Goal: Task Accomplishment & Management: Manage account settings

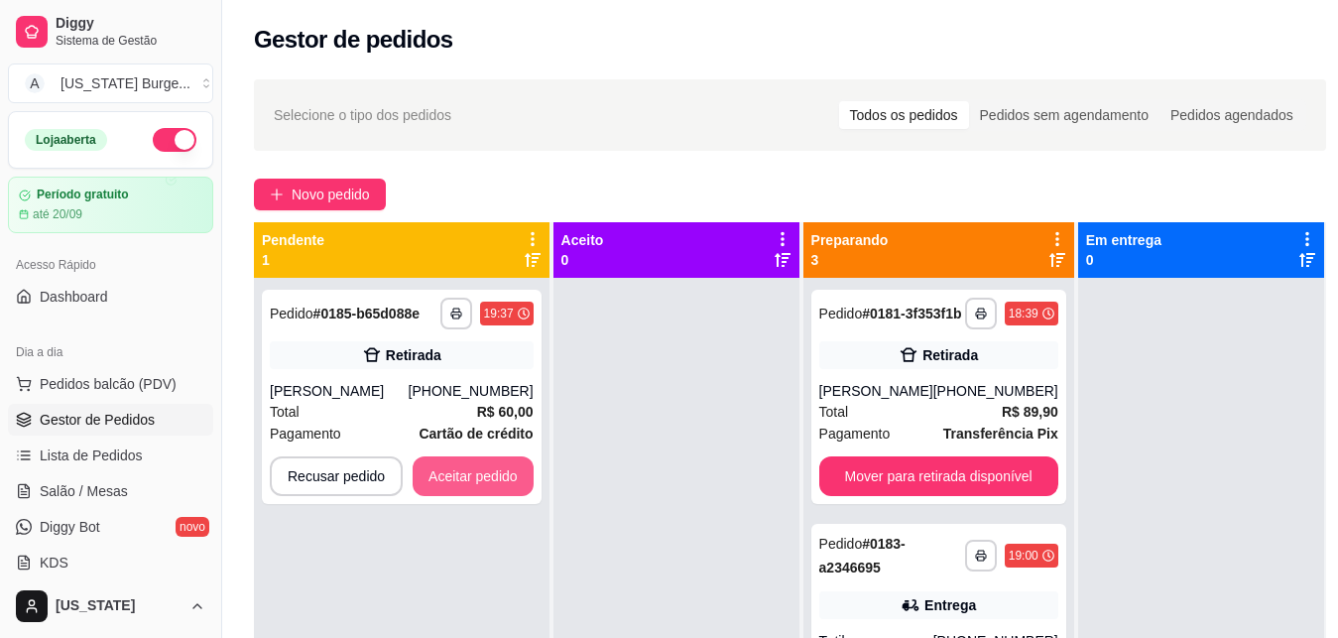
click at [444, 473] on button "Aceitar pedido" at bounding box center [473, 476] width 121 height 40
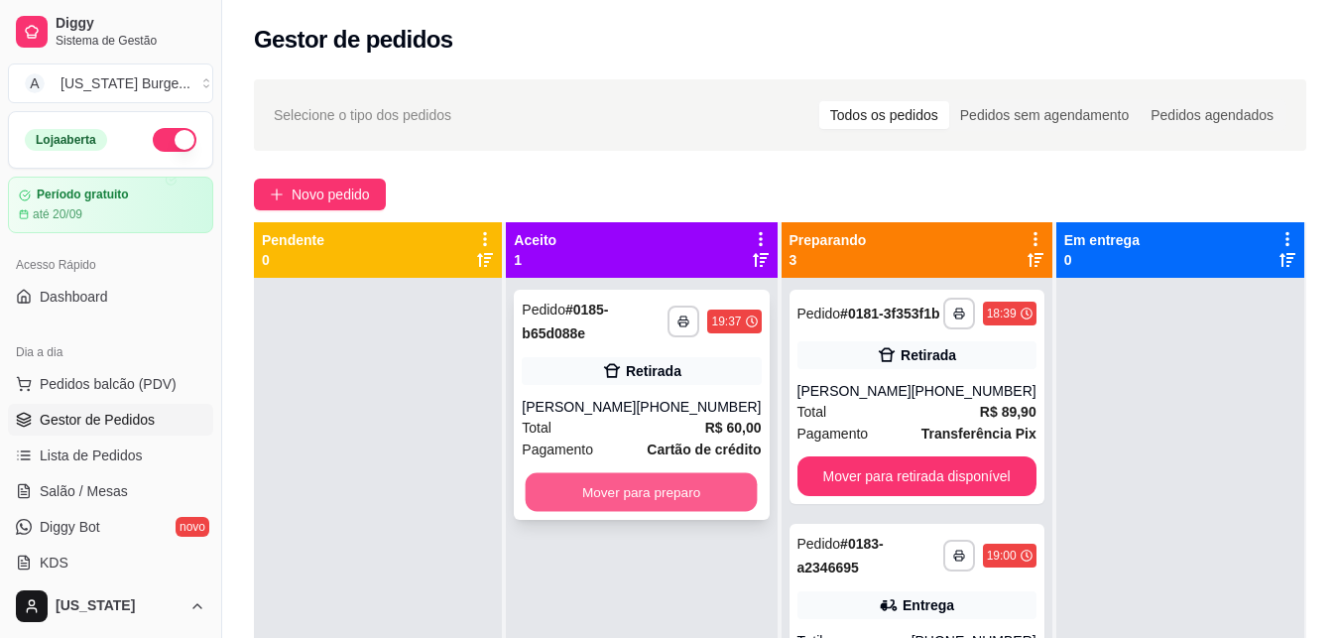
click at [673, 502] on button "Mover para preparo" at bounding box center [642, 492] width 232 height 39
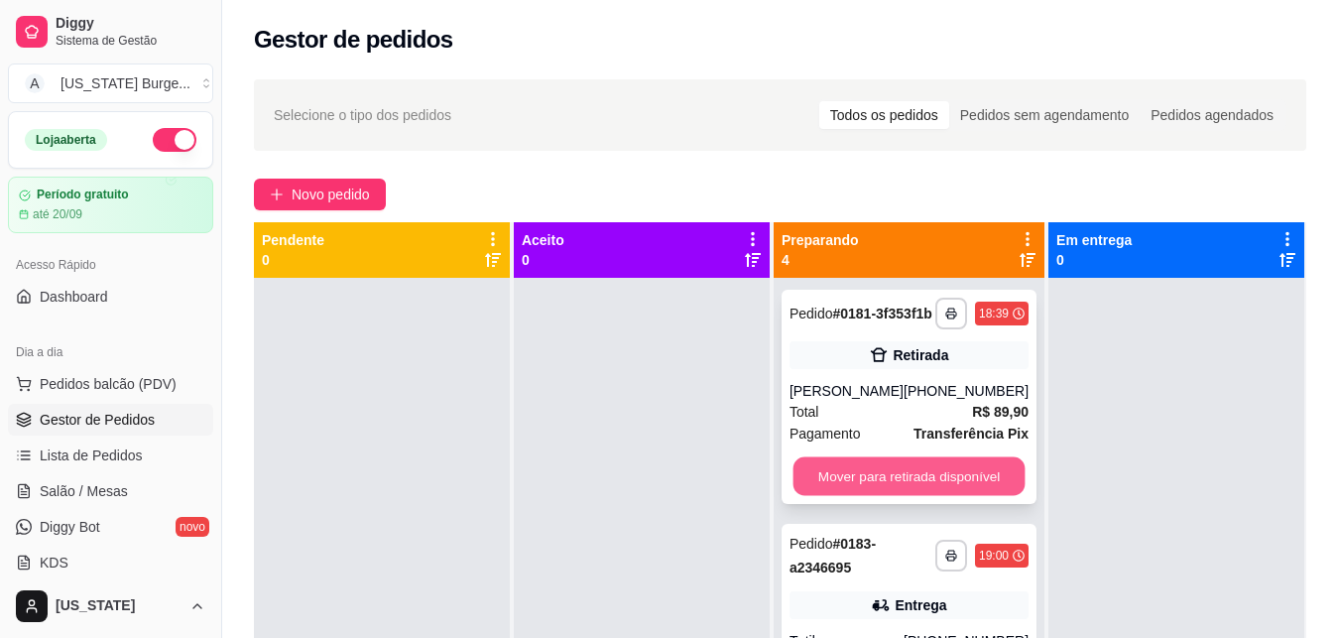
click at [840, 496] on button "Mover para retirada disponível" at bounding box center [909, 476] width 232 height 39
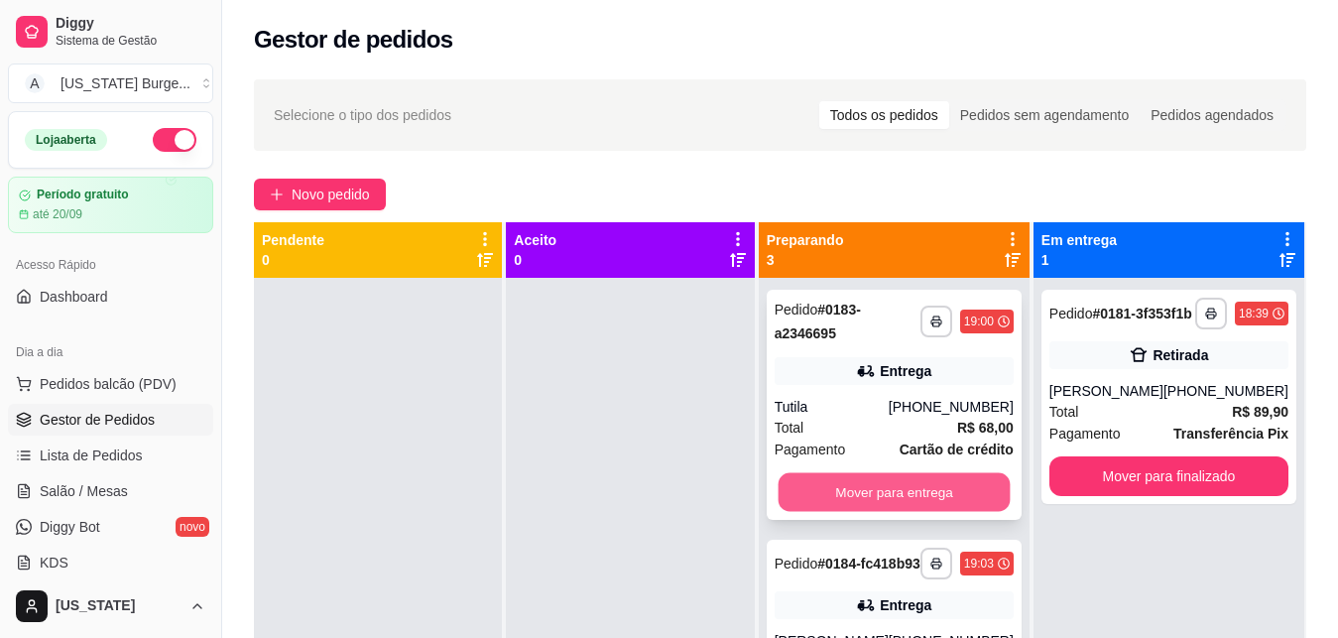
click at [901, 497] on button "Mover para entrega" at bounding box center [894, 492] width 232 height 39
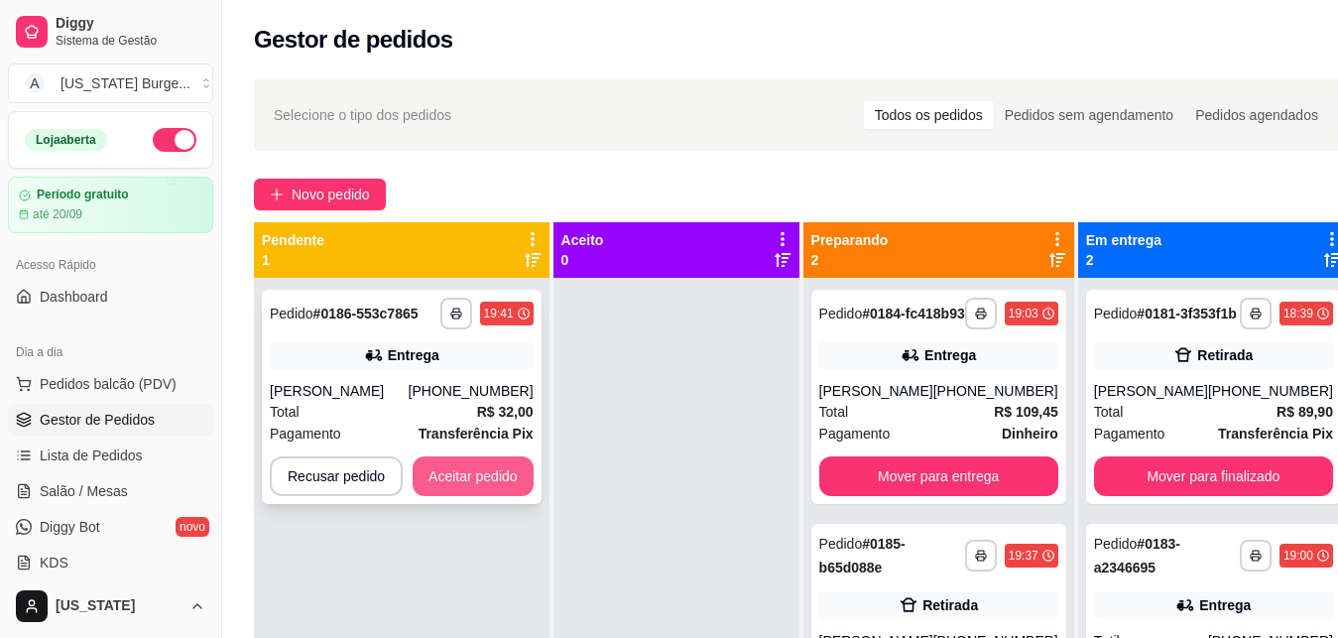
click at [493, 480] on button "Aceitar pedido" at bounding box center [473, 476] width 121 height 40
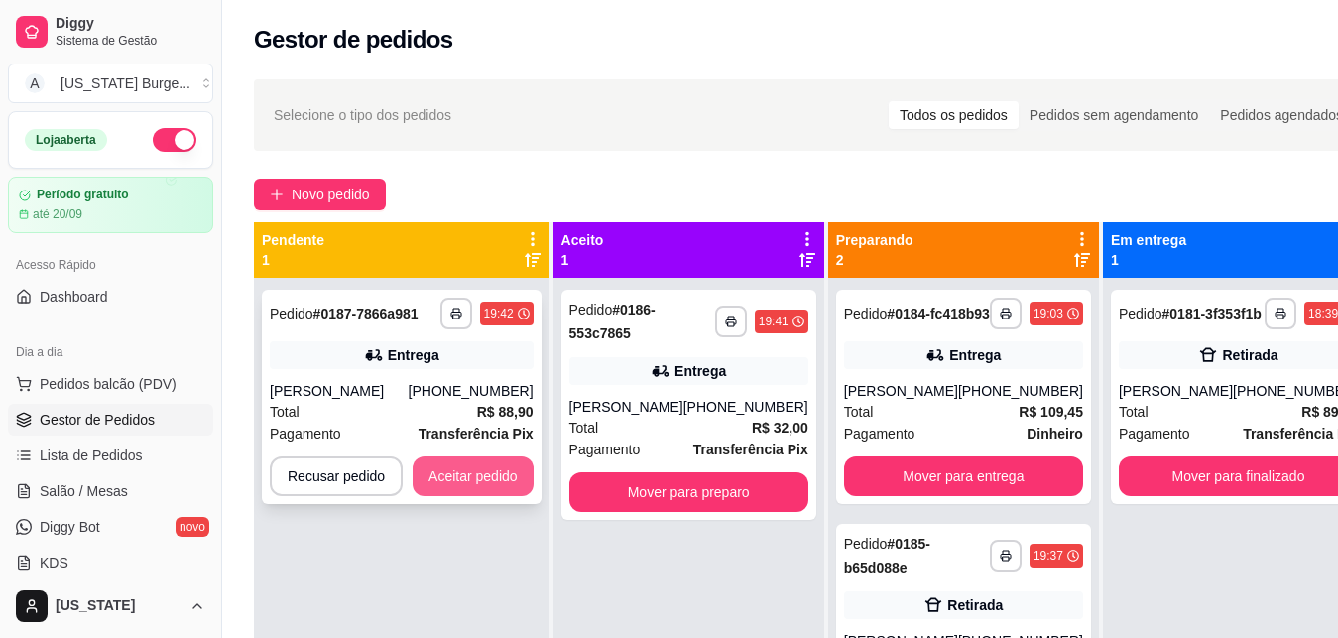
click at [489, 480] on button "Aceitar pedido" at bounding box center [473, 476] width 121 height 40
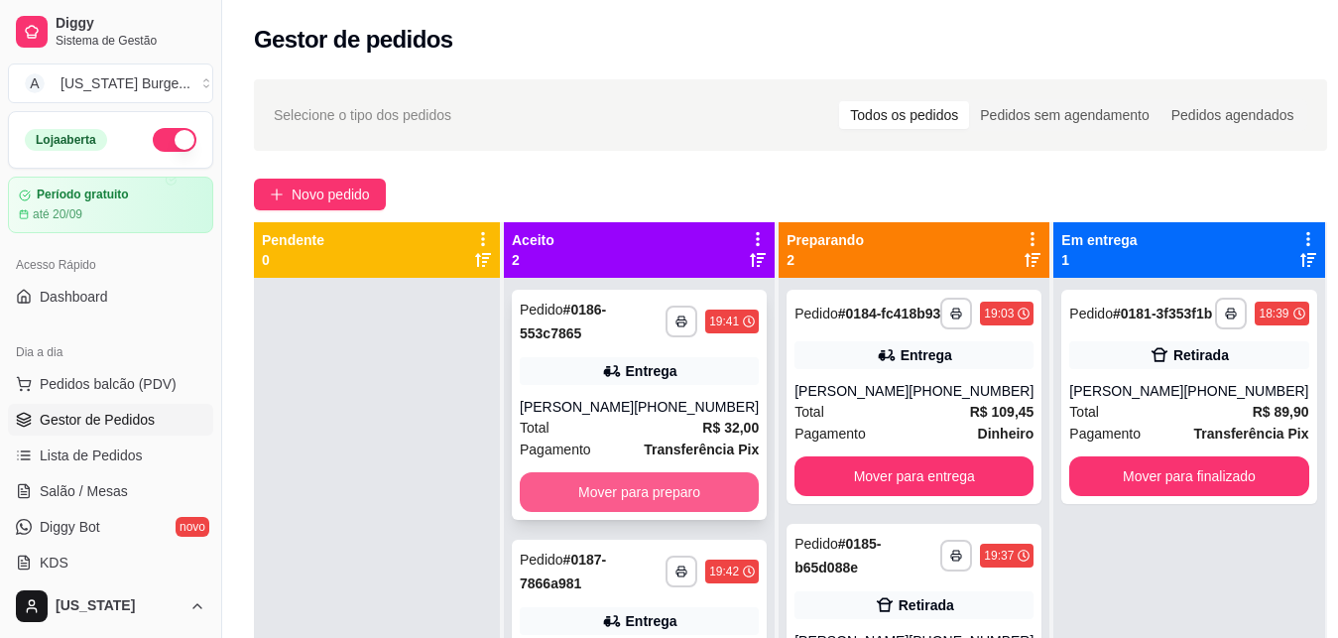
click at [642, 499] on button "Mover para preparo" at bounding box center [639, 492] width 239 height 40
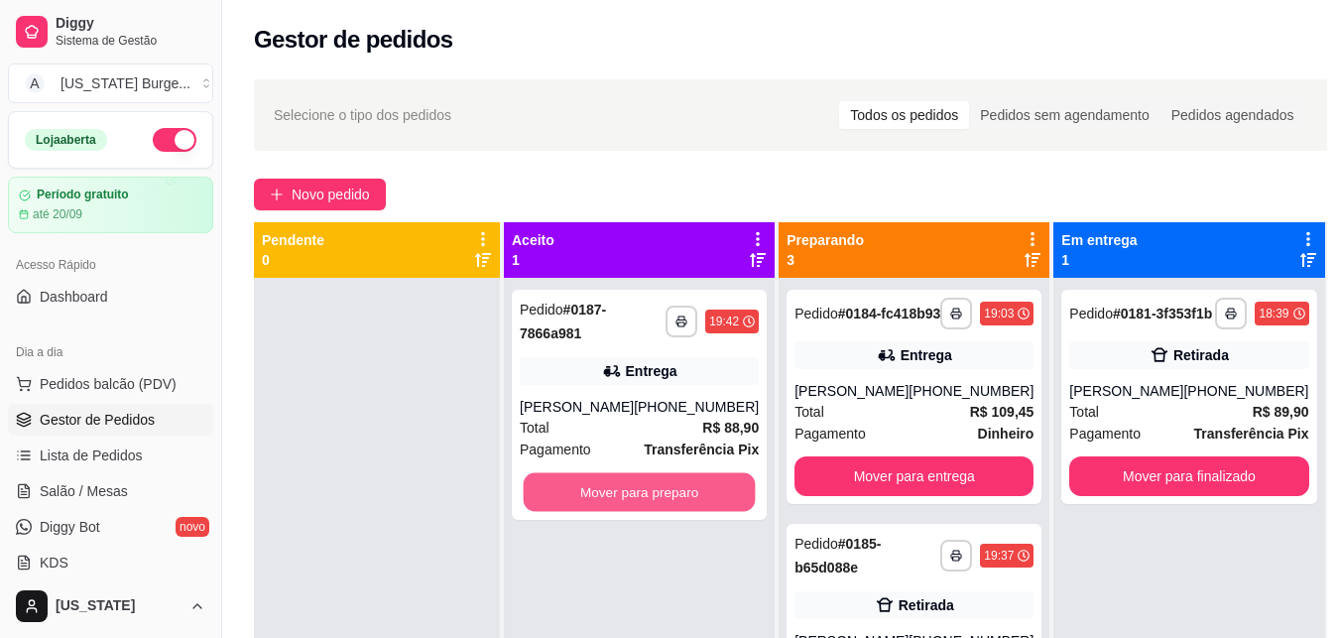
click at [642, 499] on button "Mover para preparo" at bounding box center [640, 492] width 232 height 39
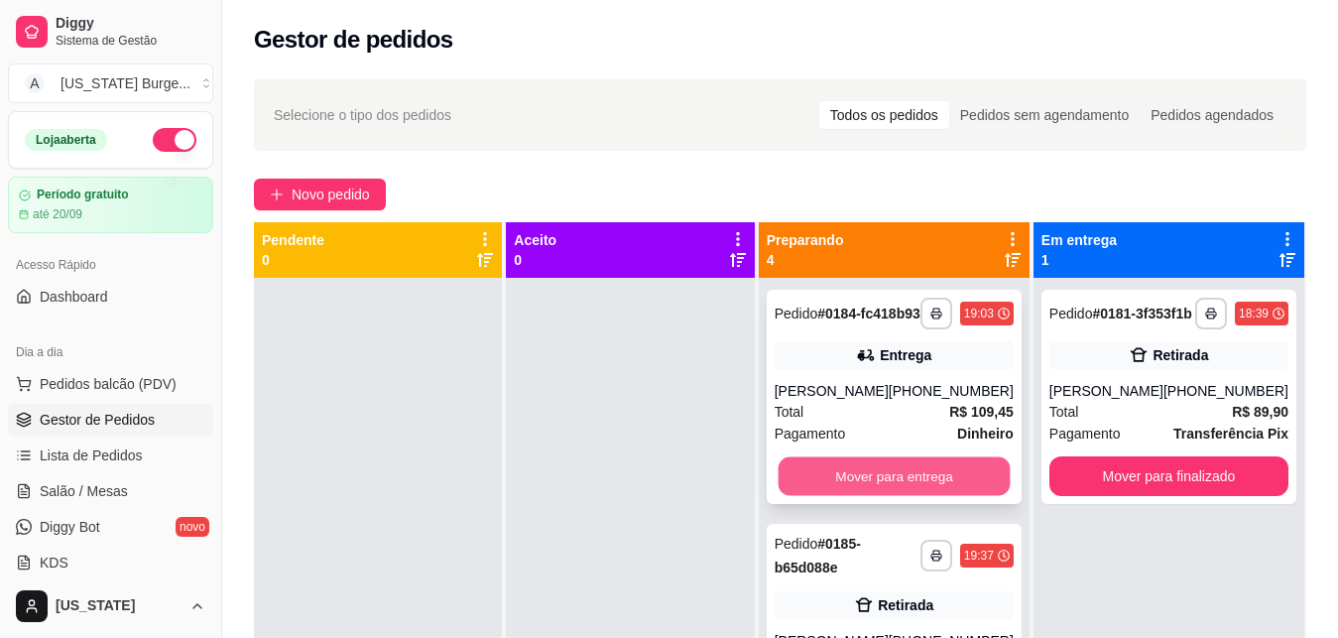
click at [944, 488] on button "Mover para entrega" at bounding box center [894, 476] width 232 height 39
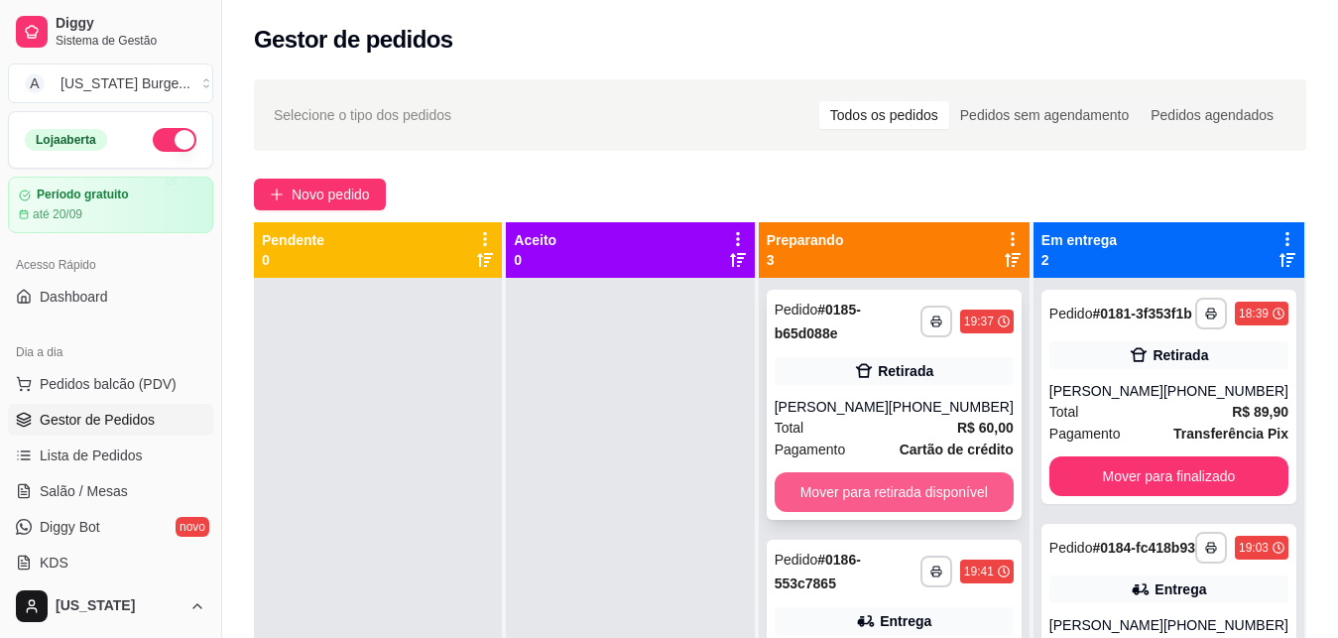
click at [909, 491] on button "Mover para retirada disponível" at bounding box center [894, 492] width 239 height 40
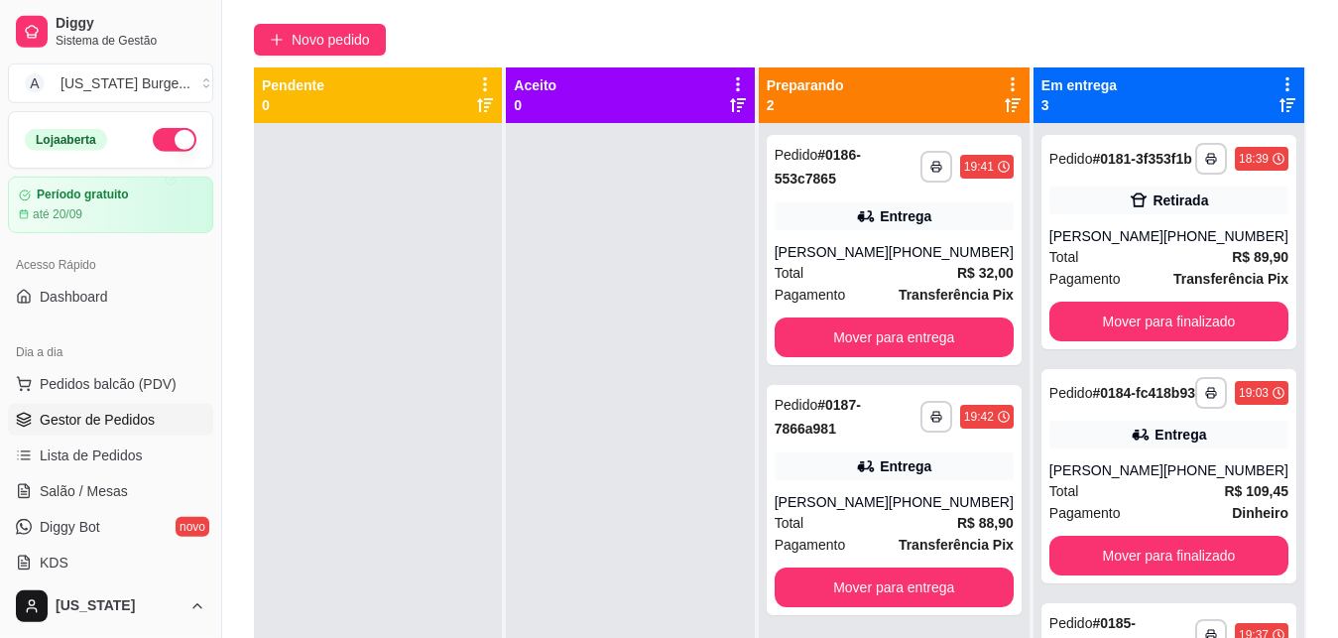
scroll to position [183, 0]
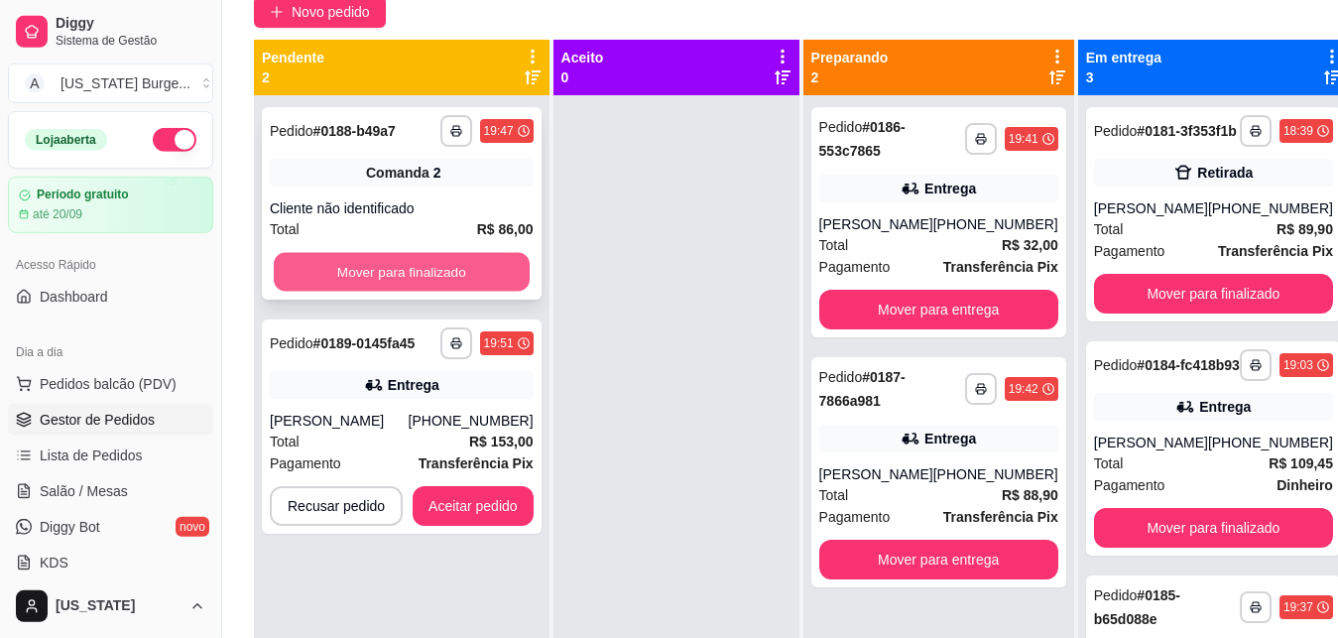
click at [460, 278] on button "Mover para finalizado" at bounding box center [402, 272] width 256 height 39
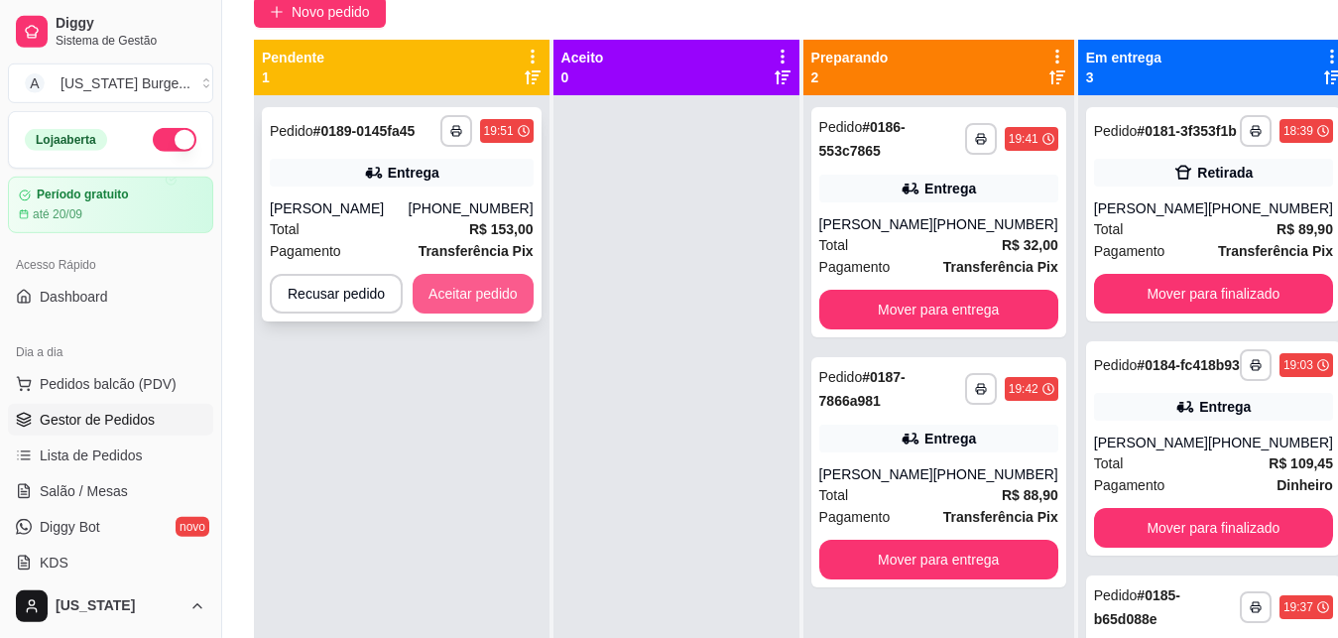
click at [473, 299] on button "Aceitar pedido" at bounding box center [473, 294] width 121 height 40
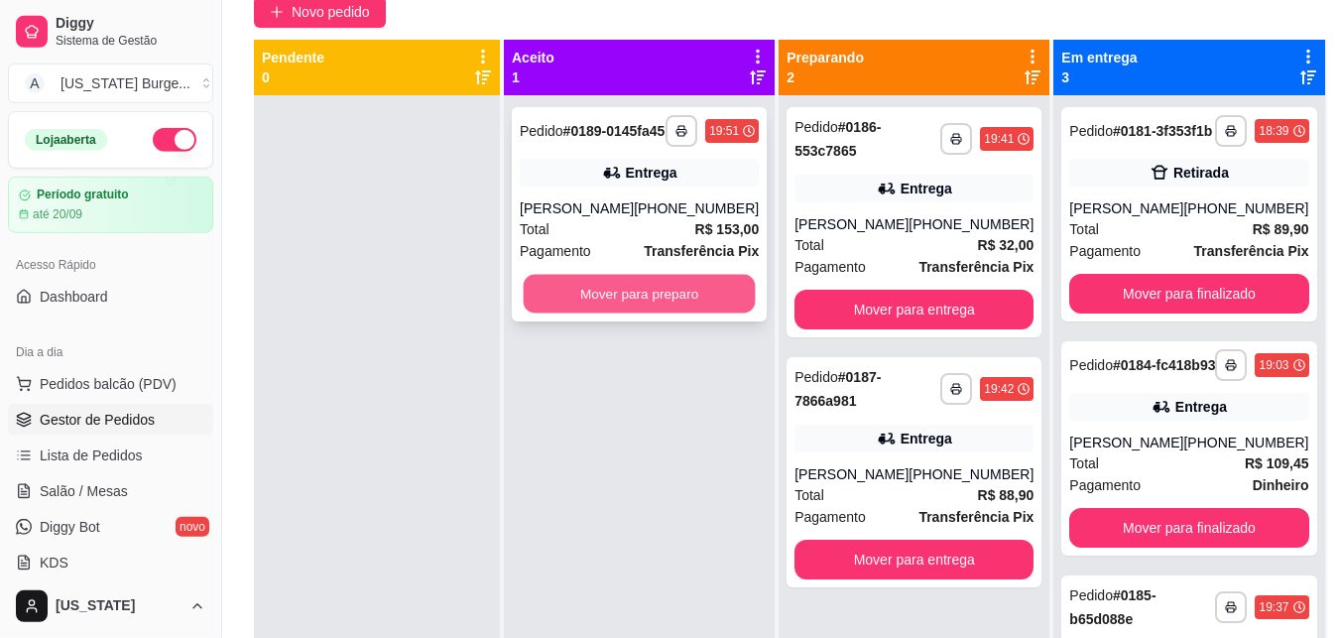
click at [606, 307] on button "Mover para preparo" at bounding box center [640, 294] width 232 height 39
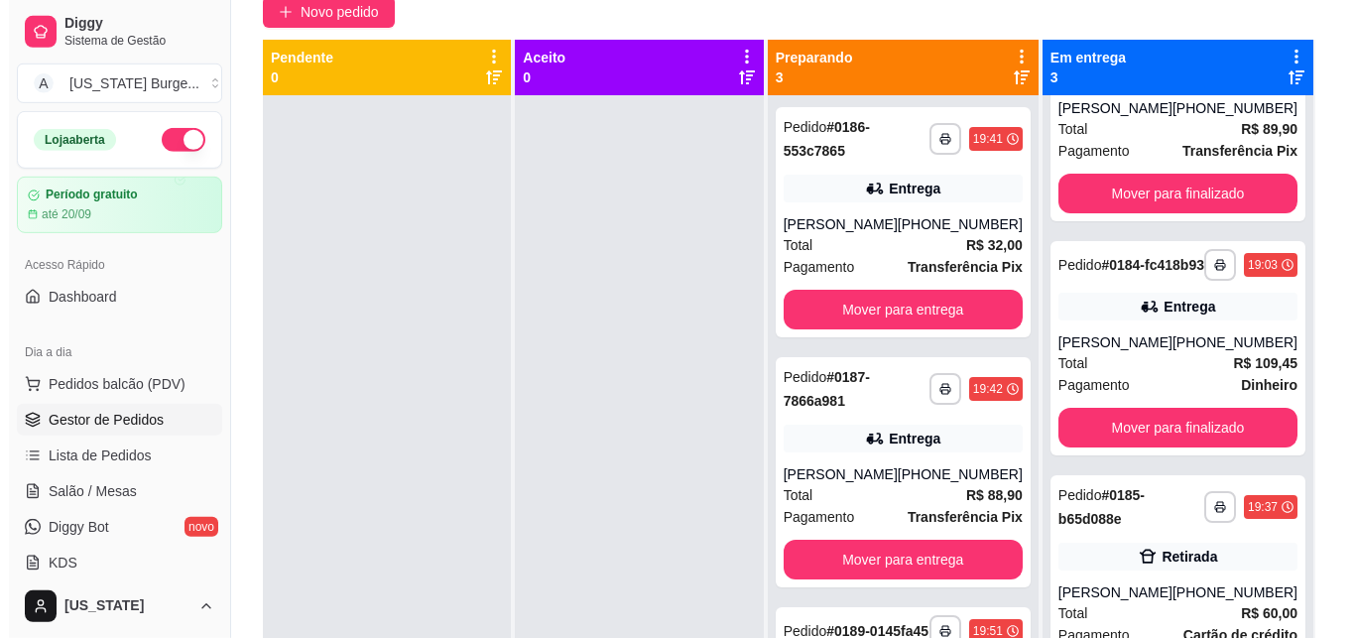
scroll to position [0, 0]
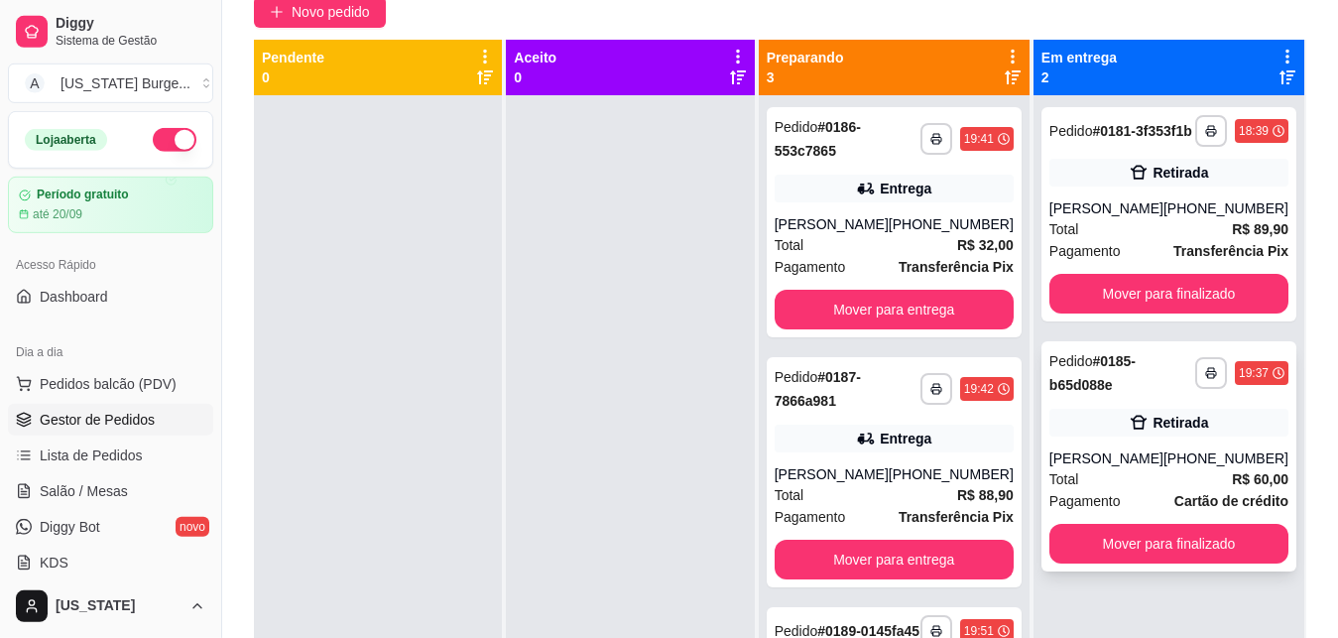
click at [1123, 395] on div "Pedido # 0185-b65d088e" at bounding box center [1122, 373] width 146 height 48
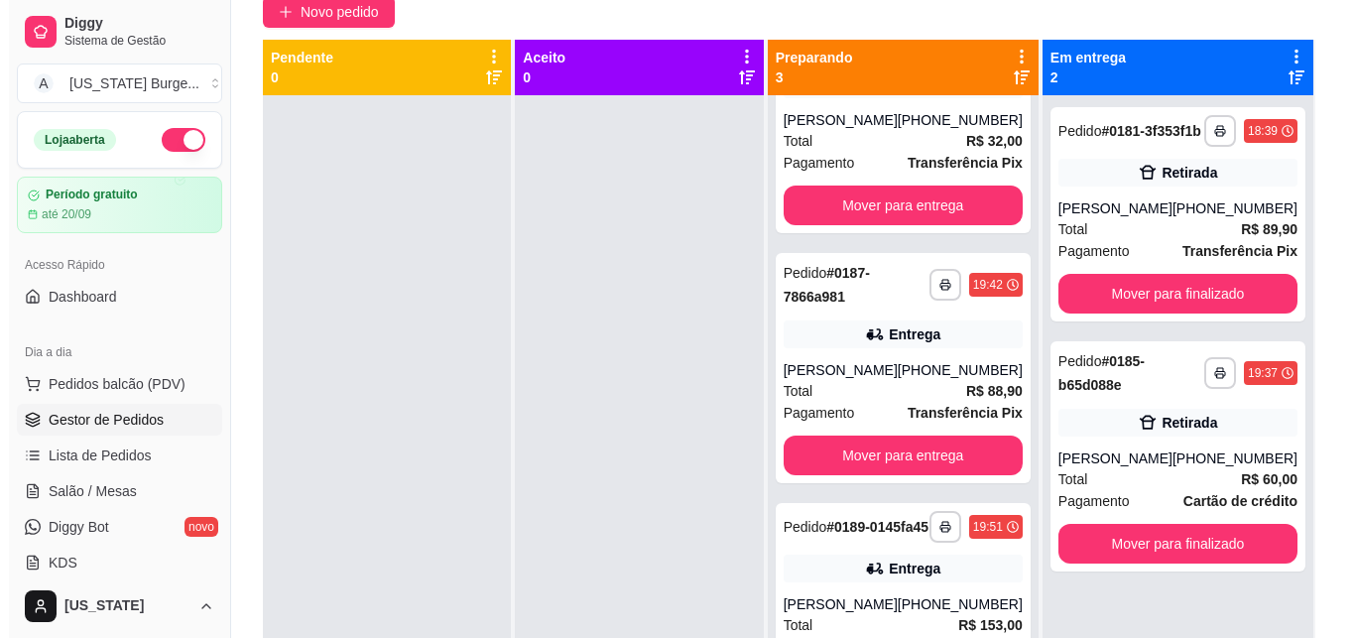
scroll to position [132, 0]
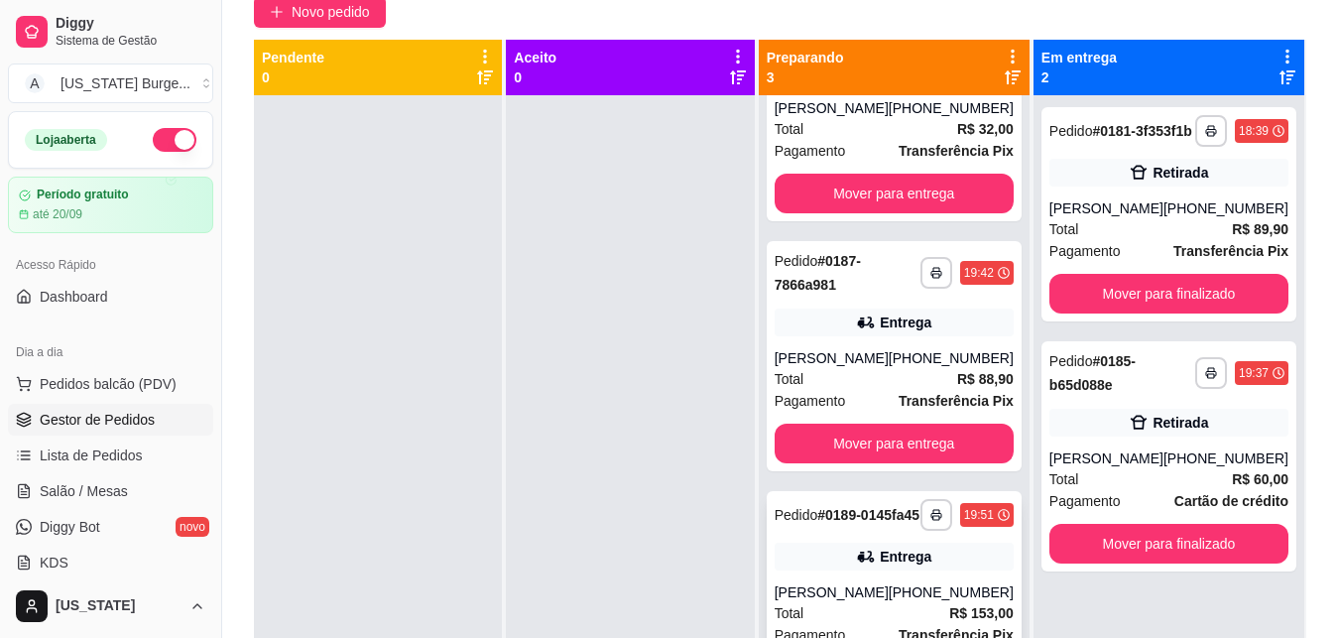
click at [924, 567] on div "Entrega" at bounding box center [894, 557] width 239 height 28
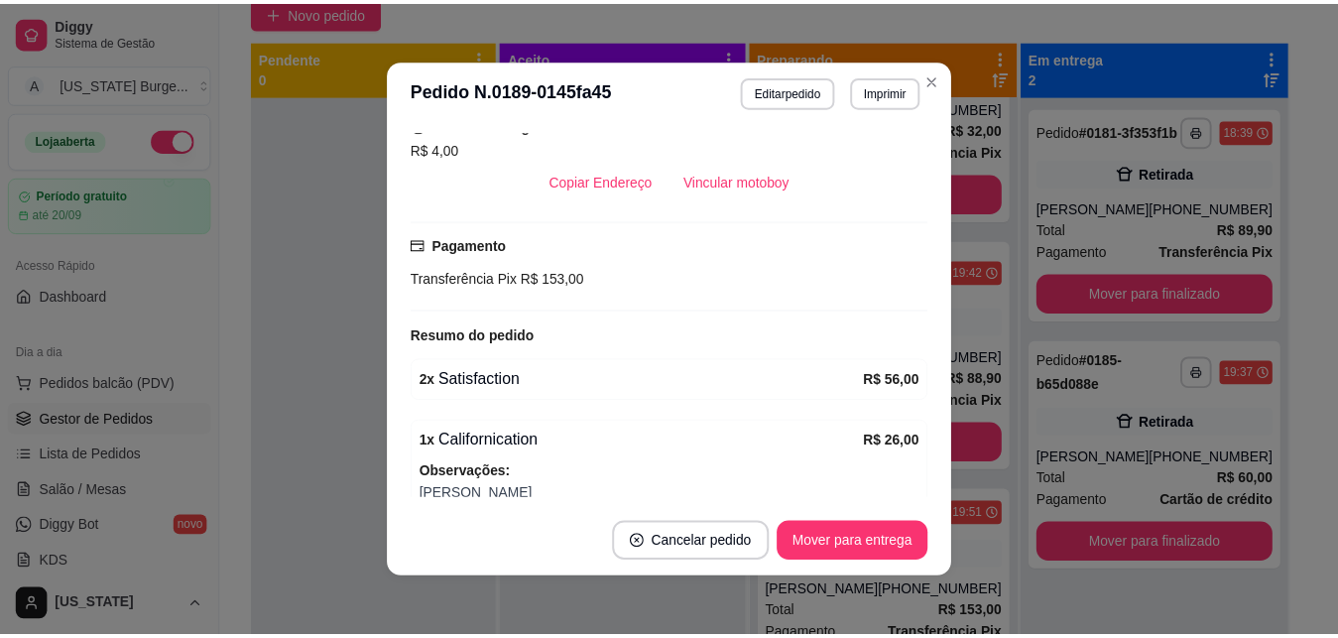
scroll to position [489, 0]
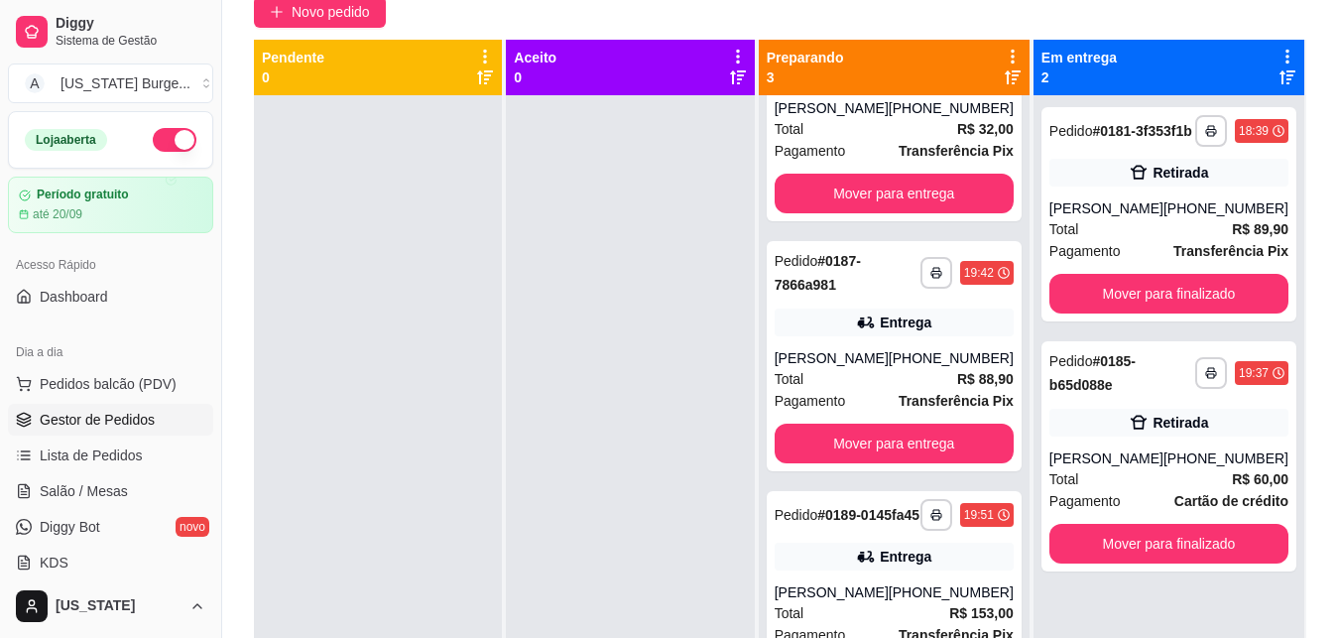
drag, startPoint x: 1011, startPoint y: 378, endPoint x: 1006, endPoint y: 400, distance: 22.4
click at [1006, 400] on div "**********" at bounding box center [894, 414] width 271 height 638
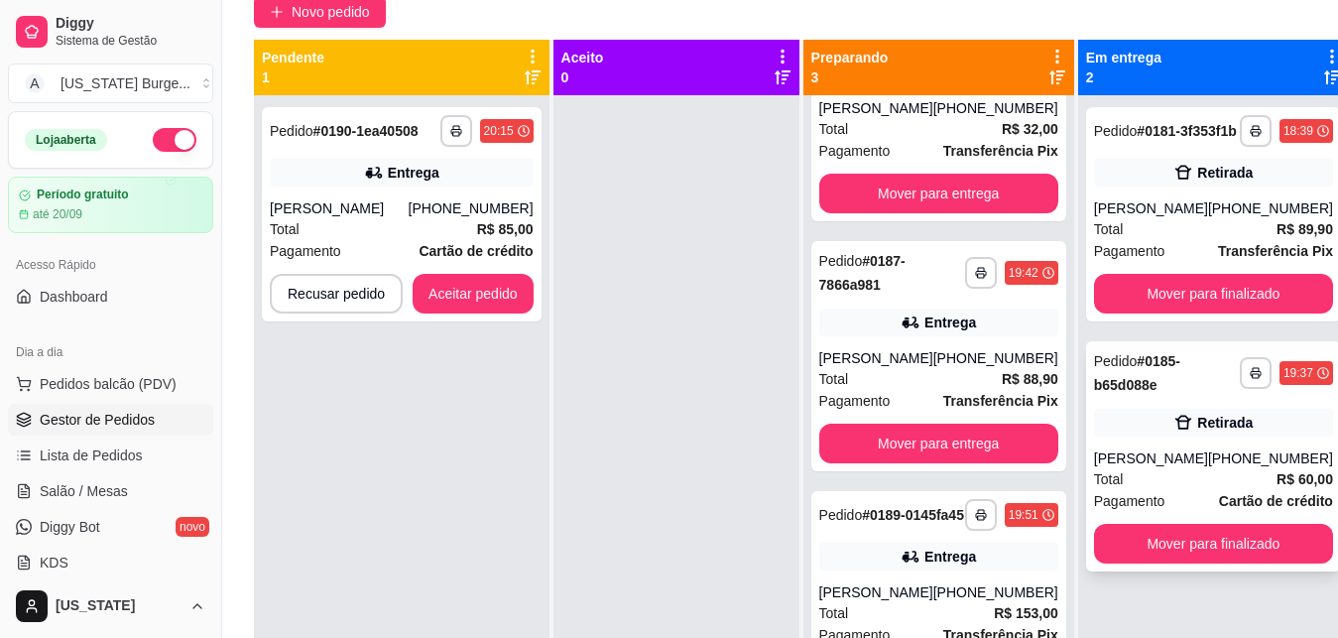
scroll to position [156, 0]
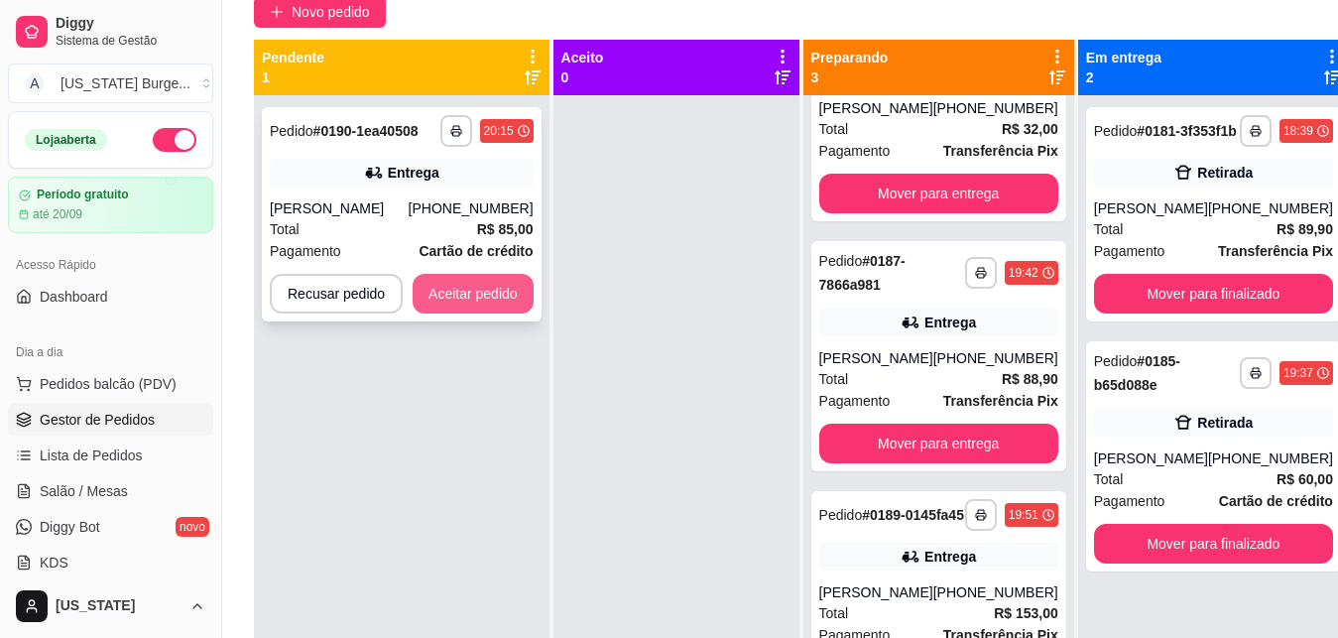
click at [463, 287] on button "Aceitar pedido" at bounding box center [473, 294] width 121 height 40
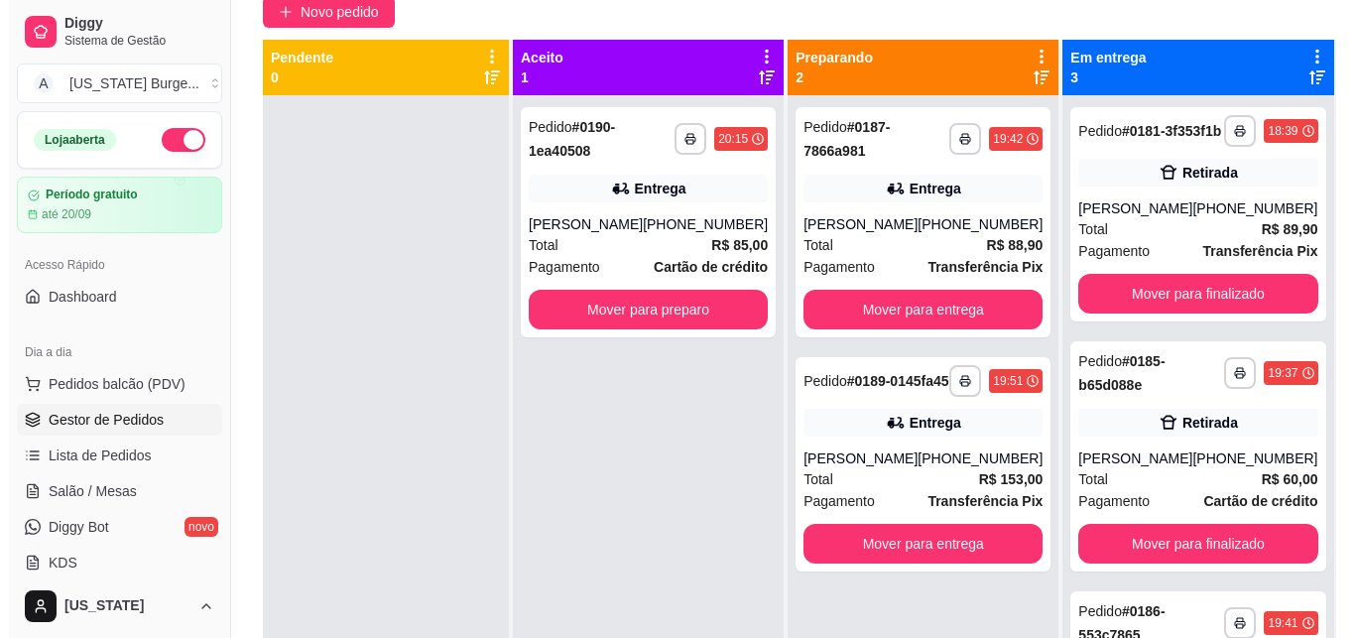
scroll to position [0, 0]
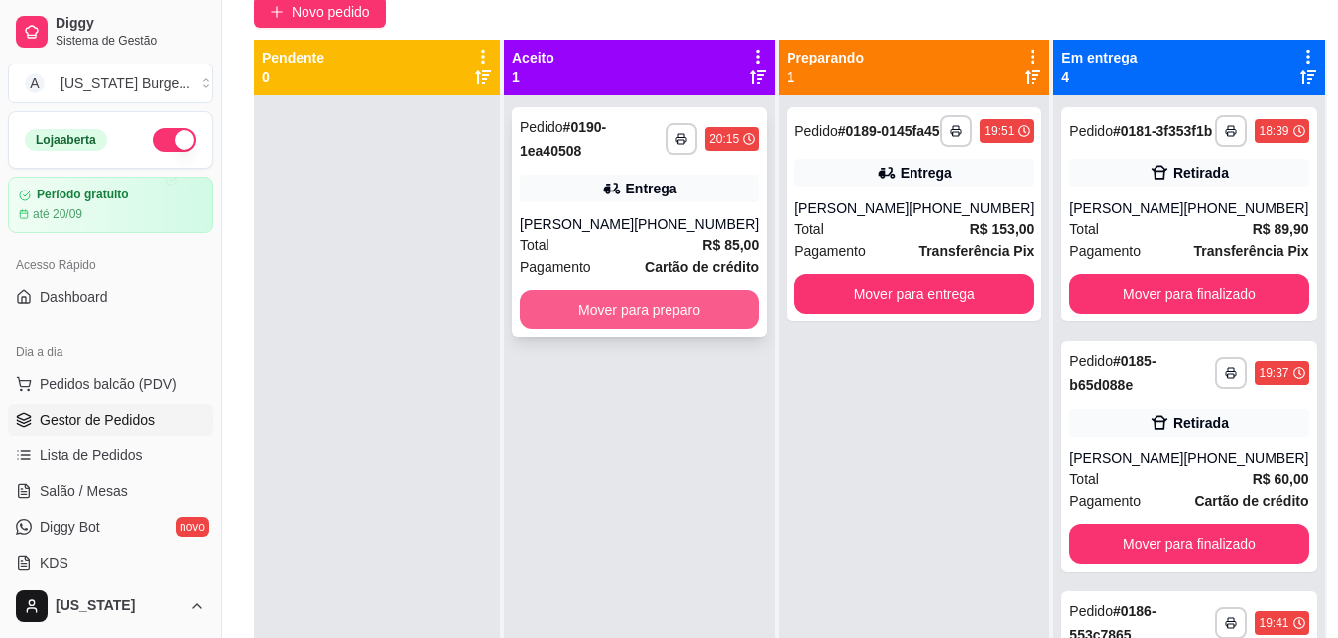
click at [565, 294] on button "Mover para preparo" at bounding box center [639, 310] width 239 height 40
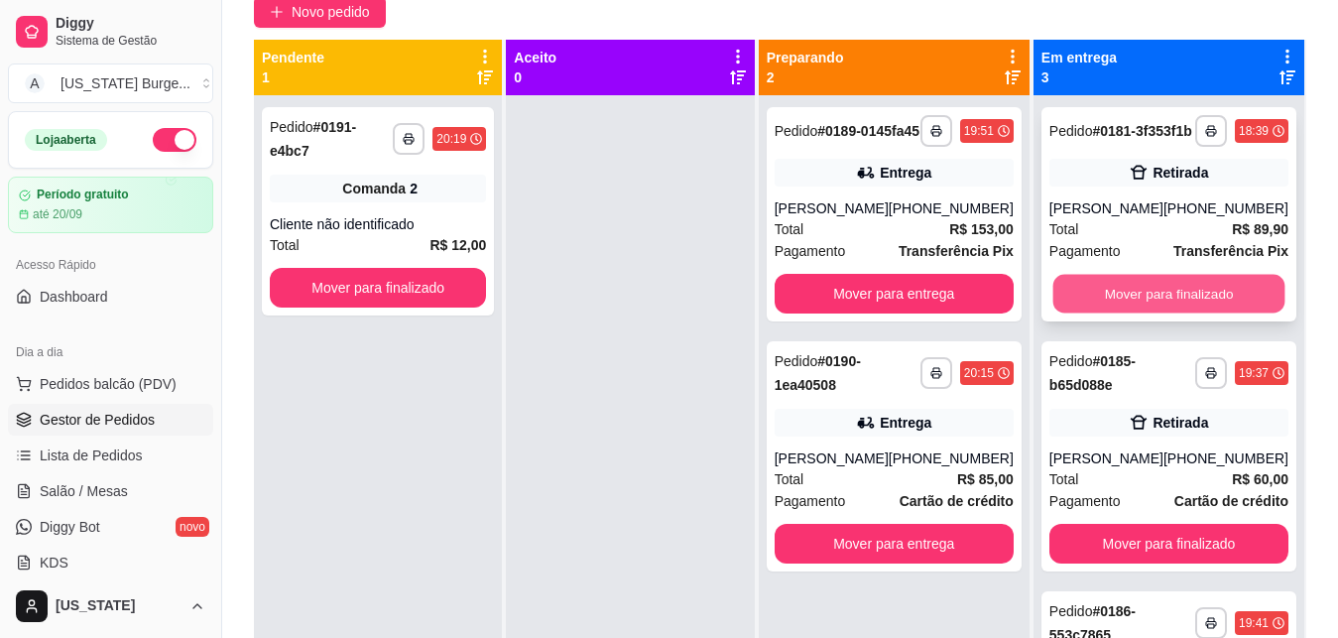
click at [1078, 301] on button "Mover para finalizado" at bounding box center [1168, 294] width 232 height 39
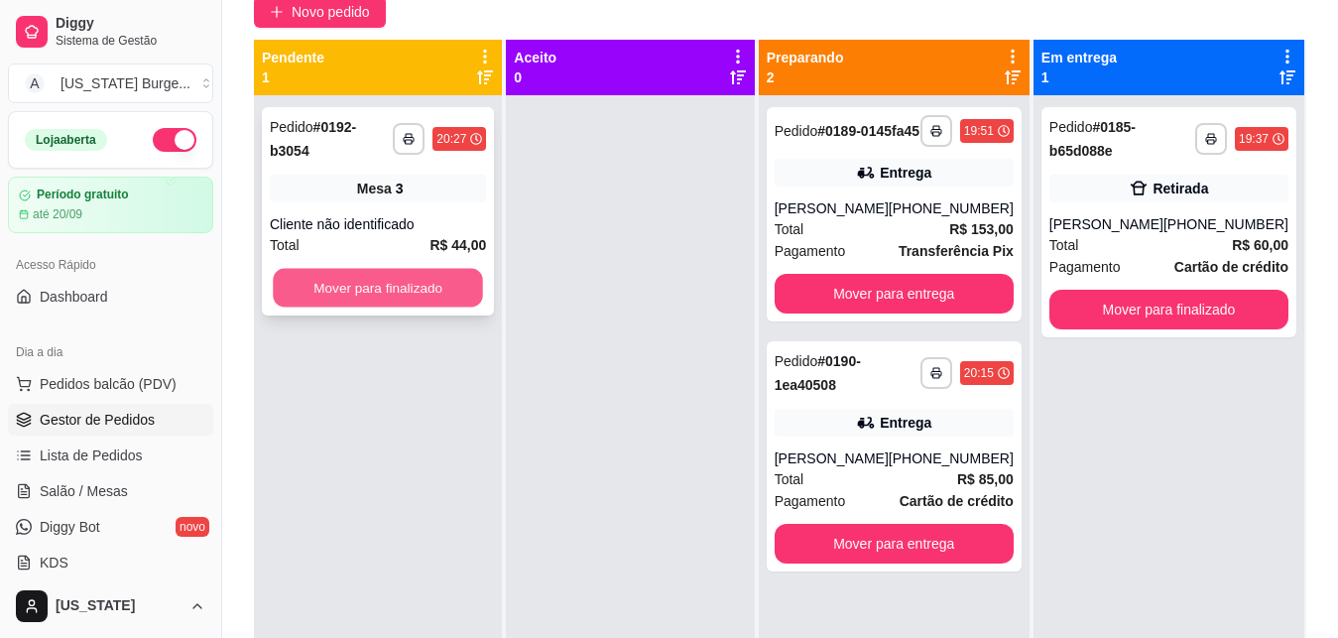
click at [431, 269] on button "Mover para finalizado" at bounding box center [378, 288] width 210 height 39
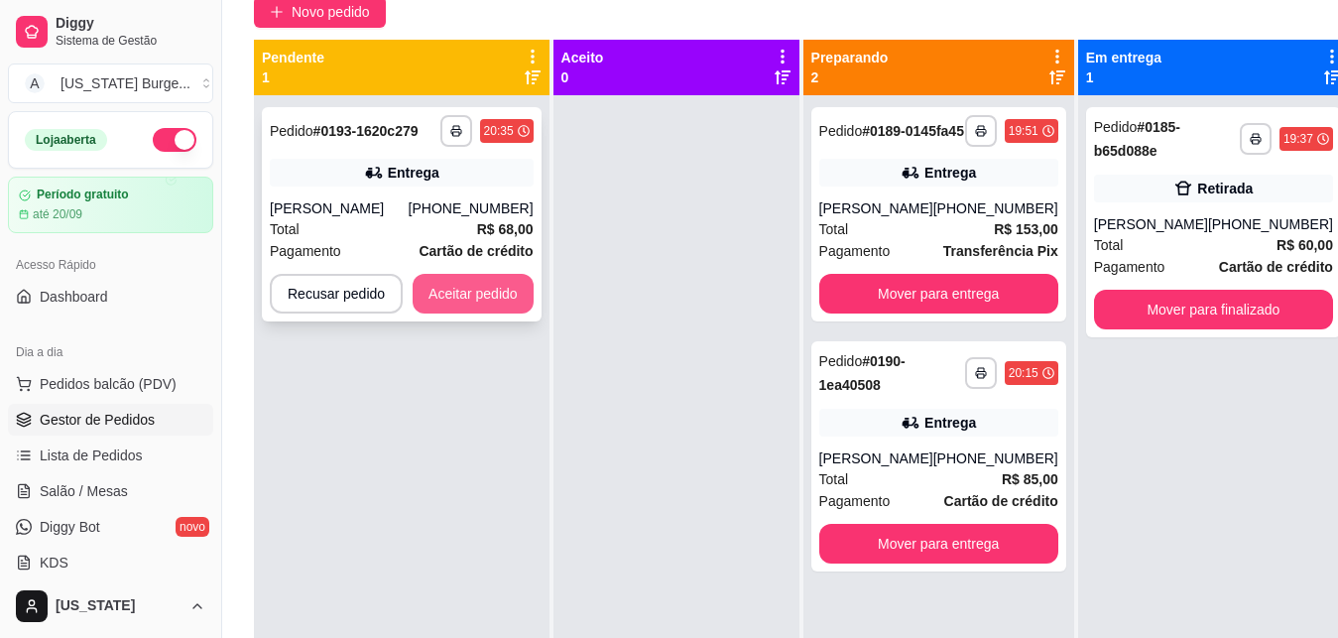
click at [453, 287] on button "Aceitar pedido" at bounding box center [473, 294] width 121 height 40
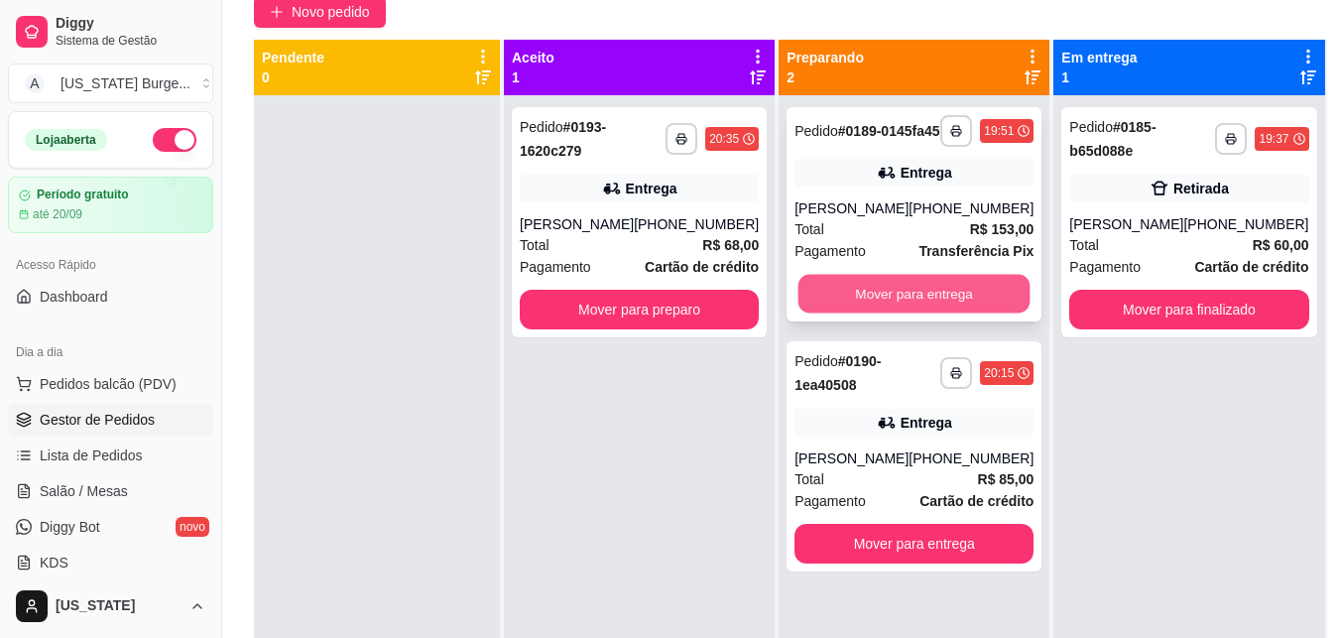
click at [875, 313] on button "Mover para entrega" at bounding box center [915, 294] width 232 height 39
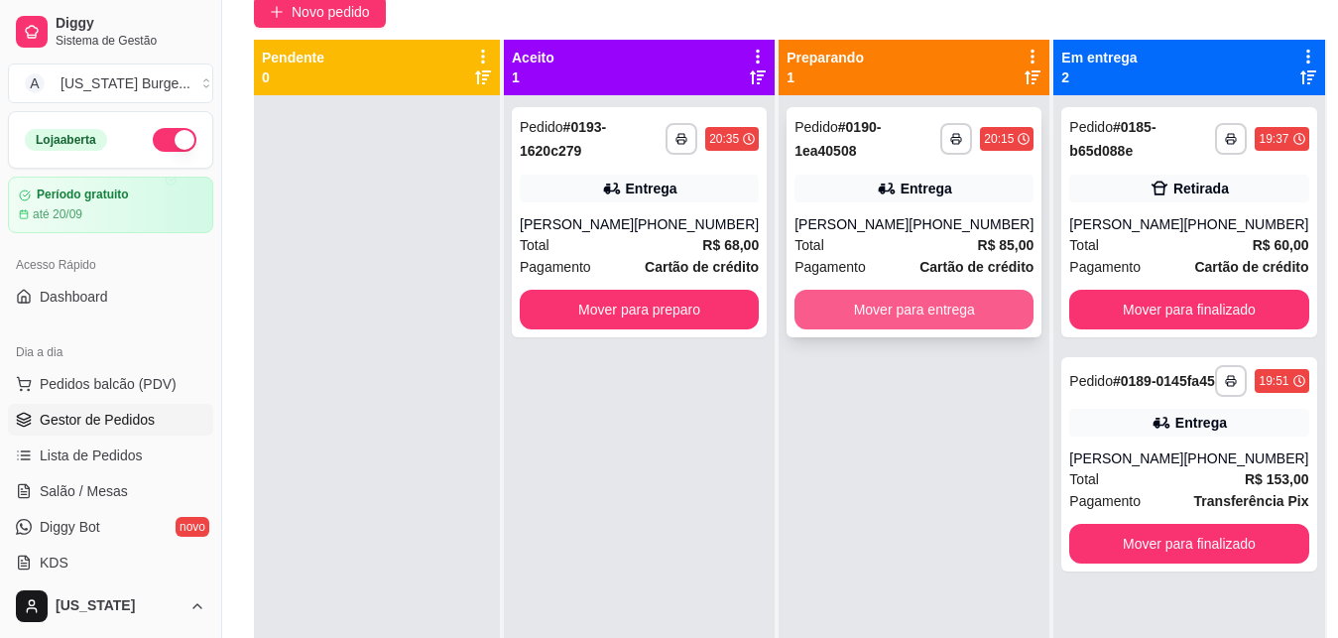
click at [861, 319] on button "Mover para entrega" at bounding box center [914, 310] width 239 height 40
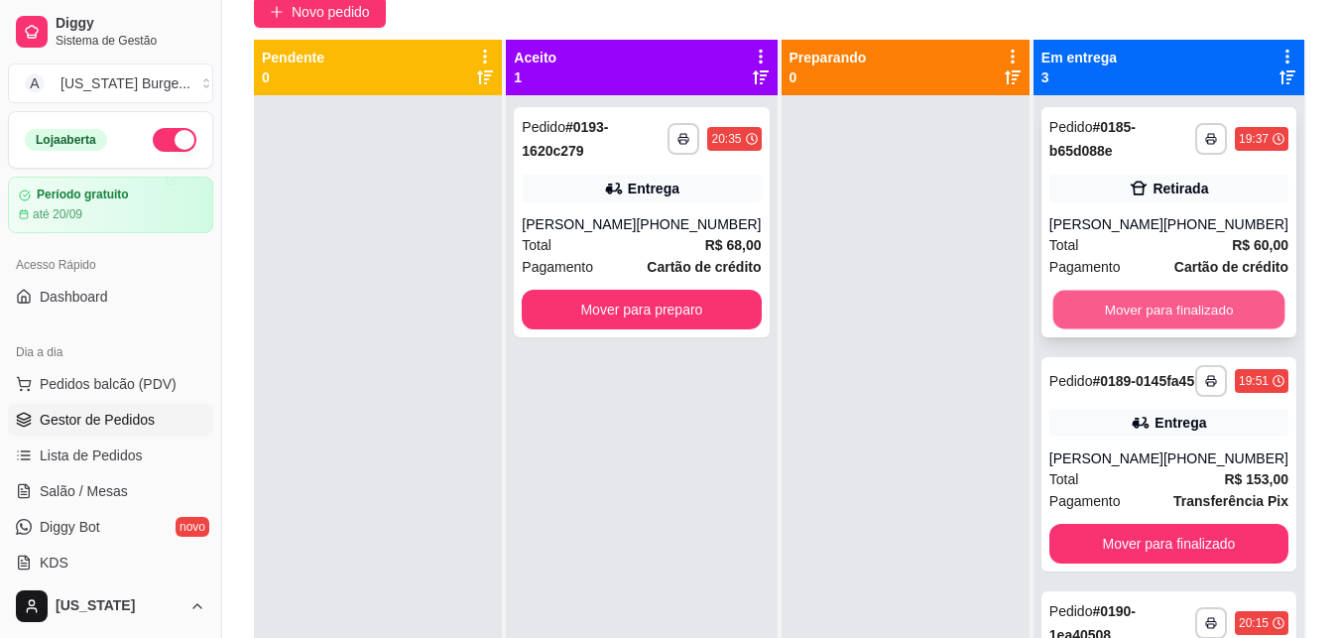
click at [1105, 311] on button "Mover para finalizado" at bounding box center [1168, 310] width 232 height 39
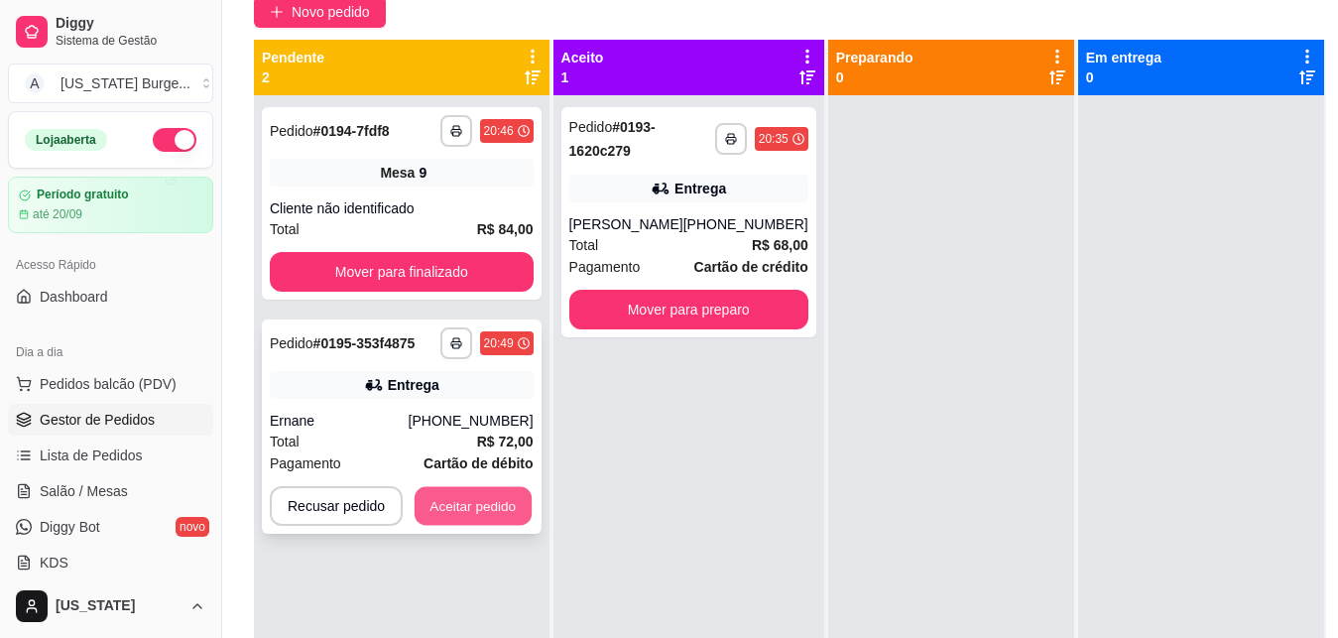
click at [446, 498] on button "Aceitar pedido" at bounding box center [473, 506] width 117 height 39
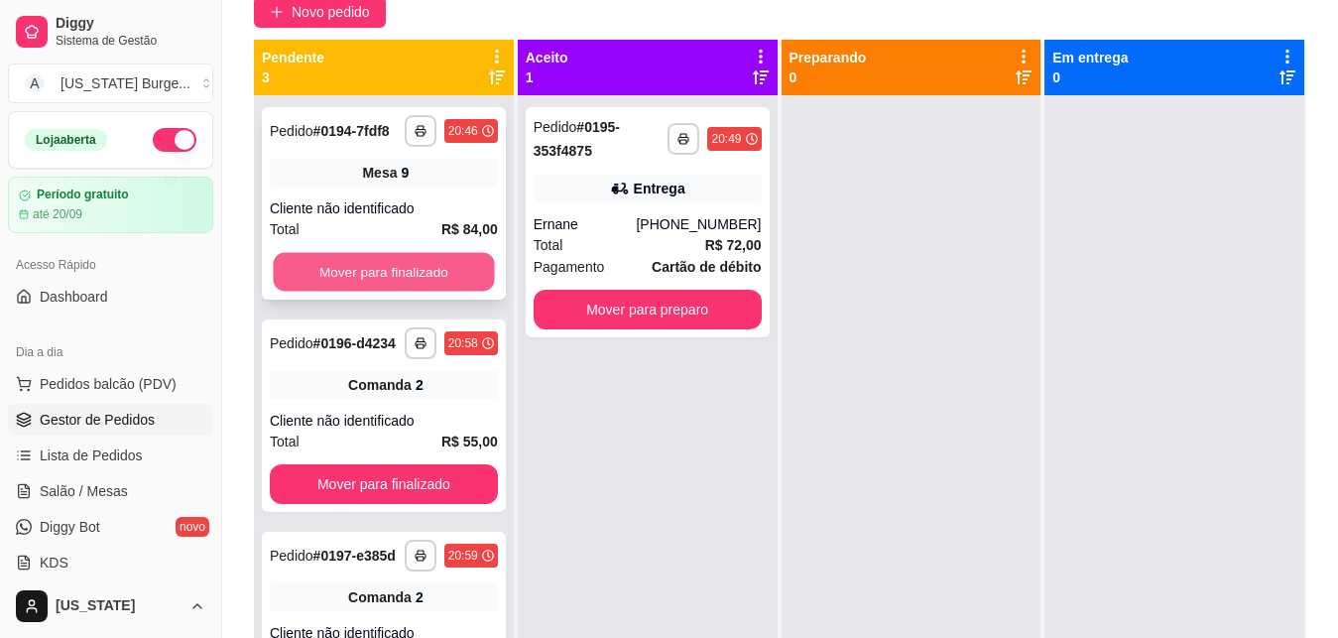
click at [431, 276] on button "Mover para finalizado" at bounding box center [383, 272] width 221 height 39
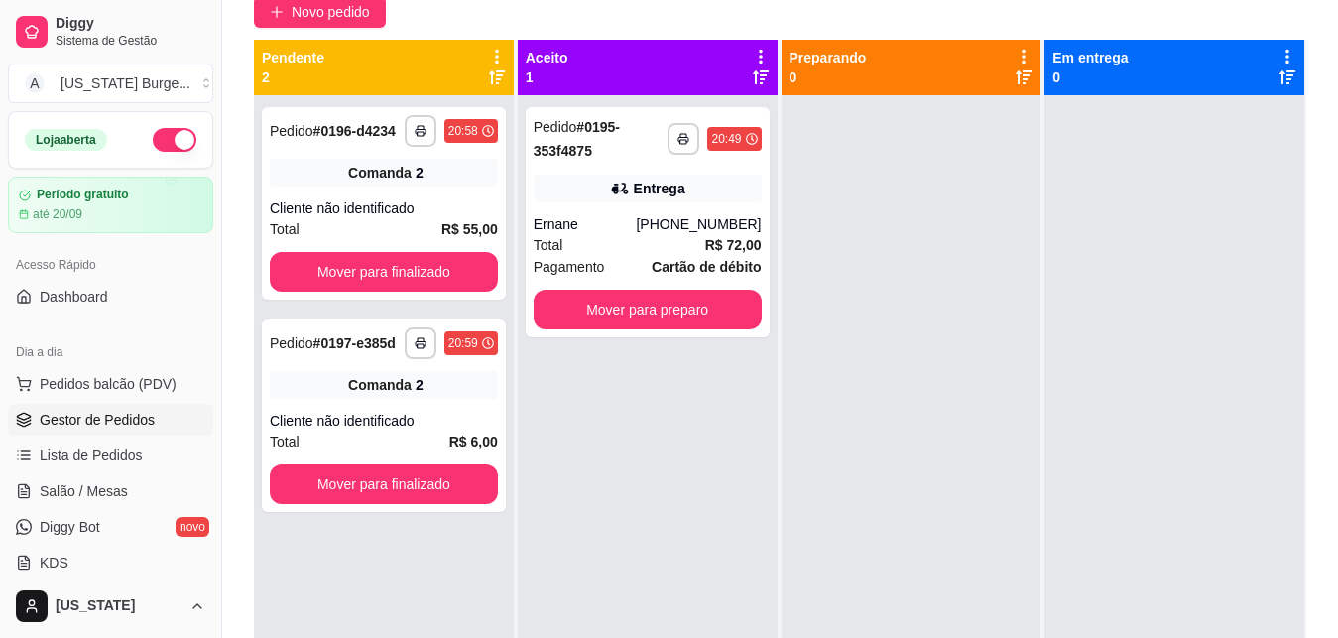
click at [431, 276] on button "Mover para finalizado" at bounding box center [384, 272] width 228 height 40
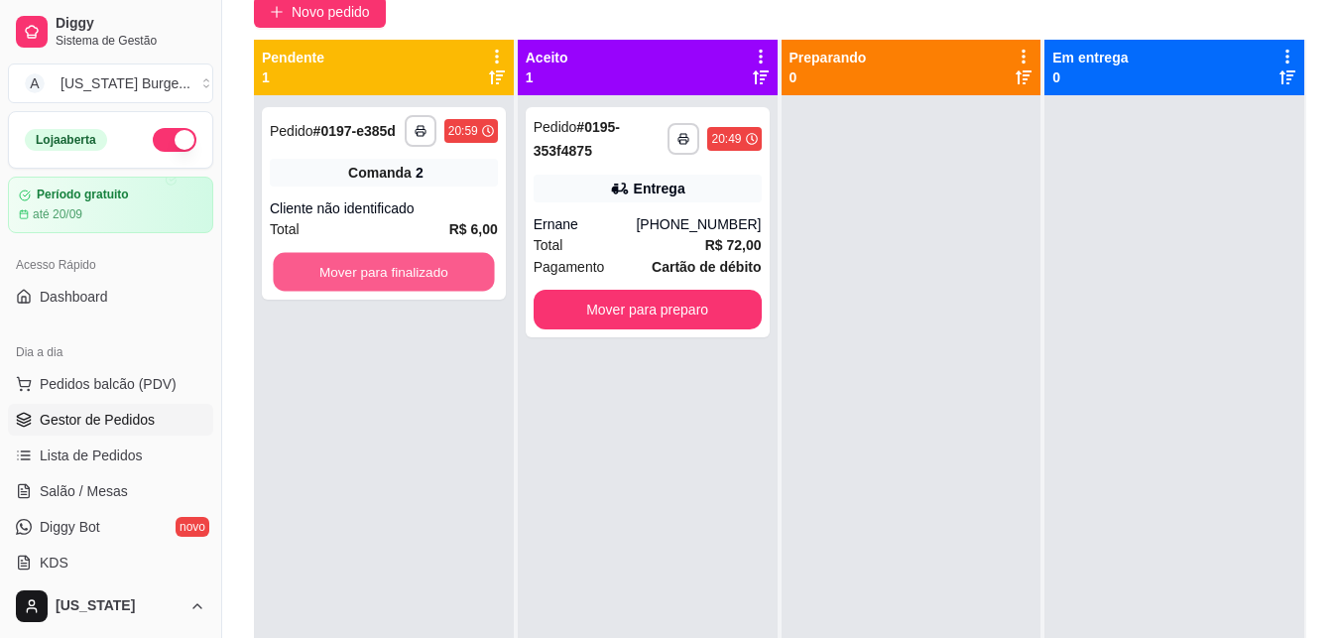
click at [431, 278] on button "Mover para finalizado" at bounding box center [383, 272] width 221 height 39
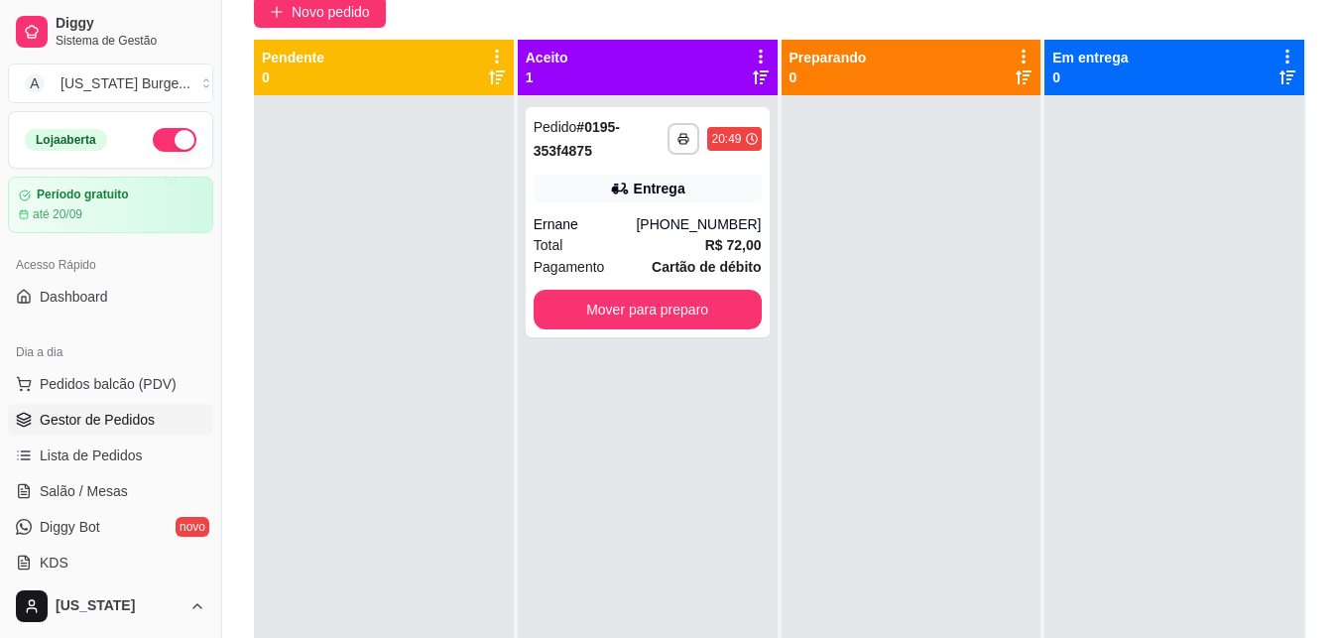
click at [496, 69] on icon at bounding box center [497, 77] width 16 height 16
click at [492, 80] on icon at bounding box center [497, 77] width 16 height 16
click at [495, 56] on icon at bounding box center [497, 57] width 4 height 14
click at [350, 236] on div at bounding box center [384, 414] width 260 height 638
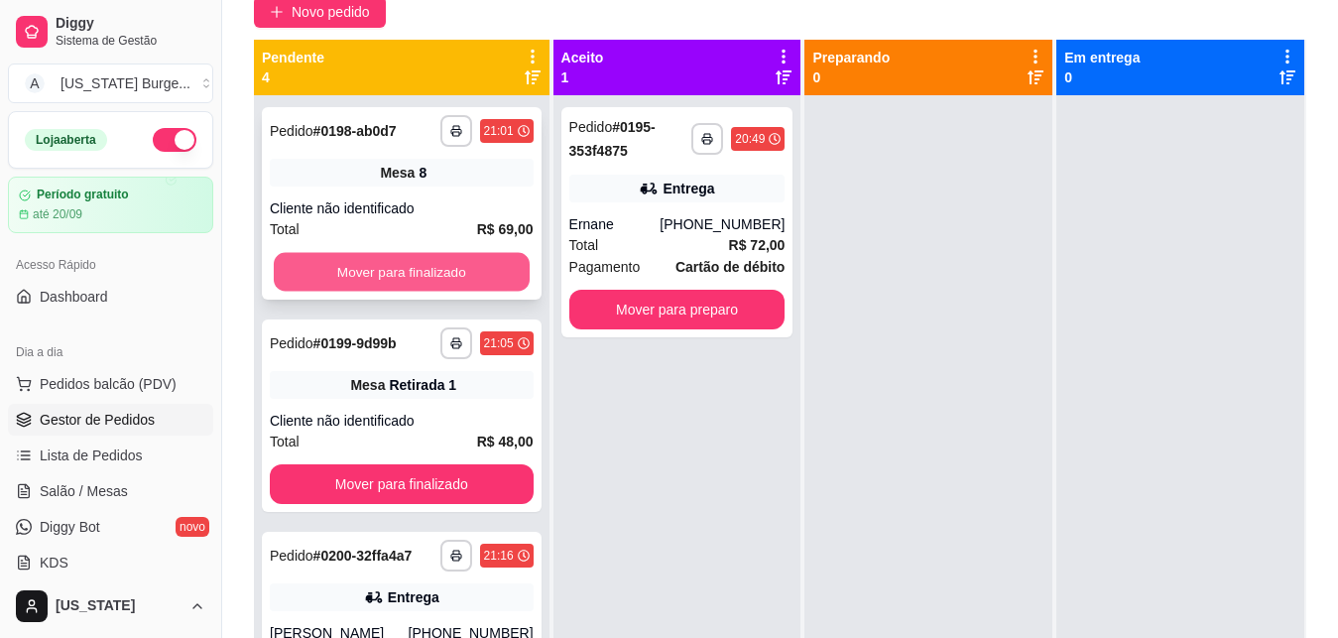
click at [392, 277] on button "Mover para finalizado" at bounding box center [402, 272] width 256 height 39
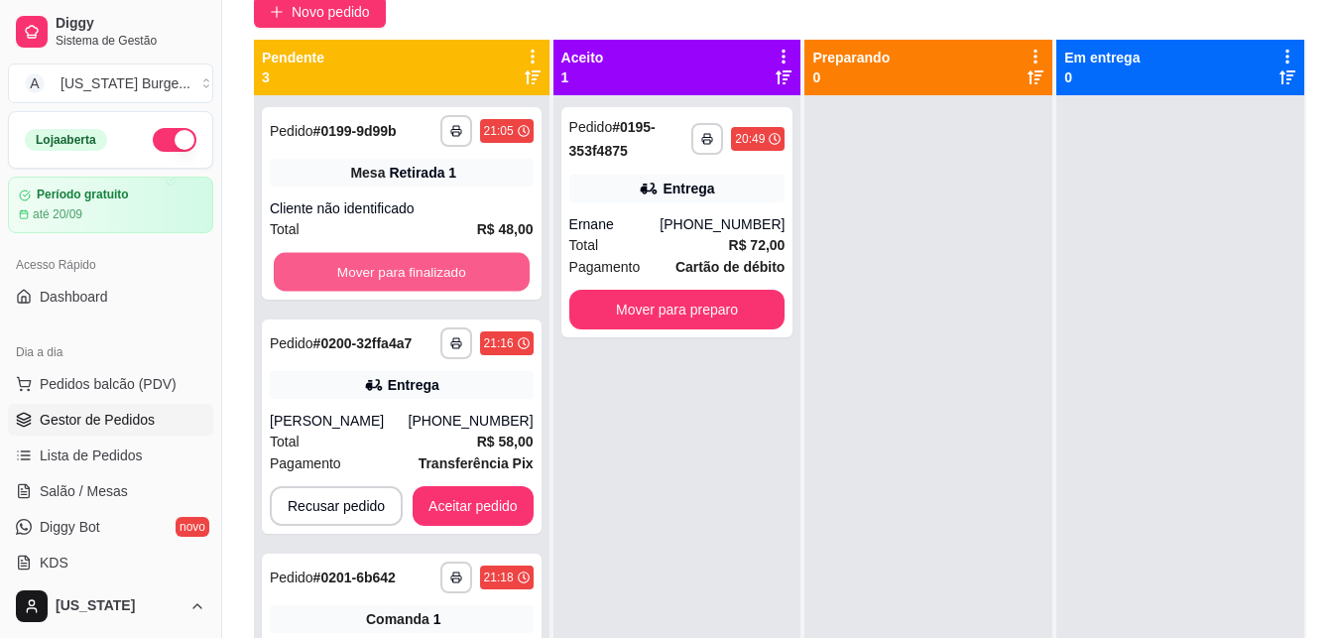
click at [392, 277] on button "Mover para finalizado" at bounding box center [402, 272] width 256 height 39
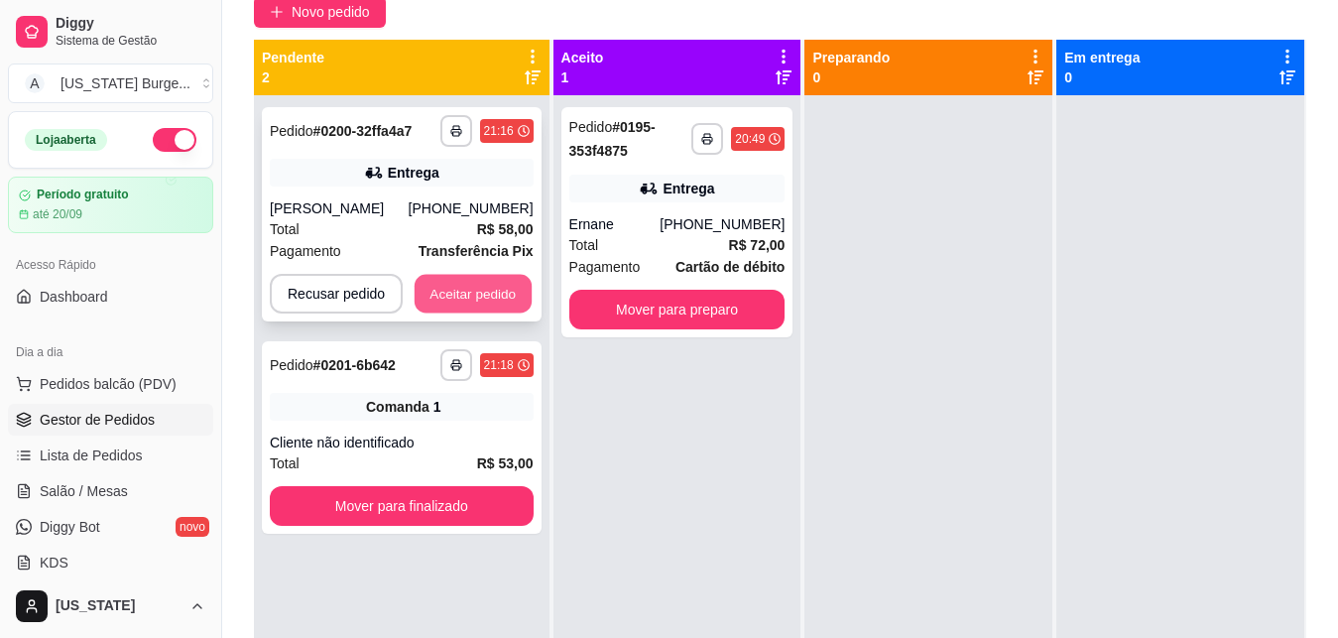
click at [478, 298] on button "Aceitar pedido" at bounding box center [473, 294] width 117 height 39
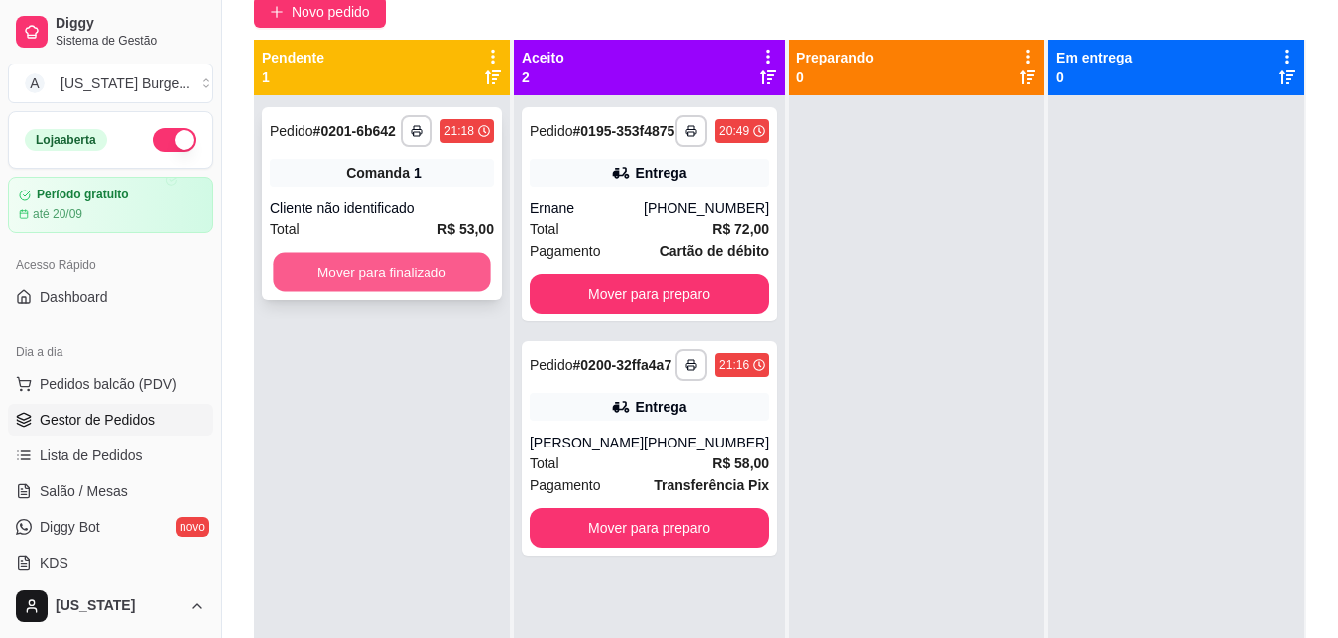
click at [430, 265] on button "Mover para finalizado" at bounding box center [381, 272] width 217 height 39
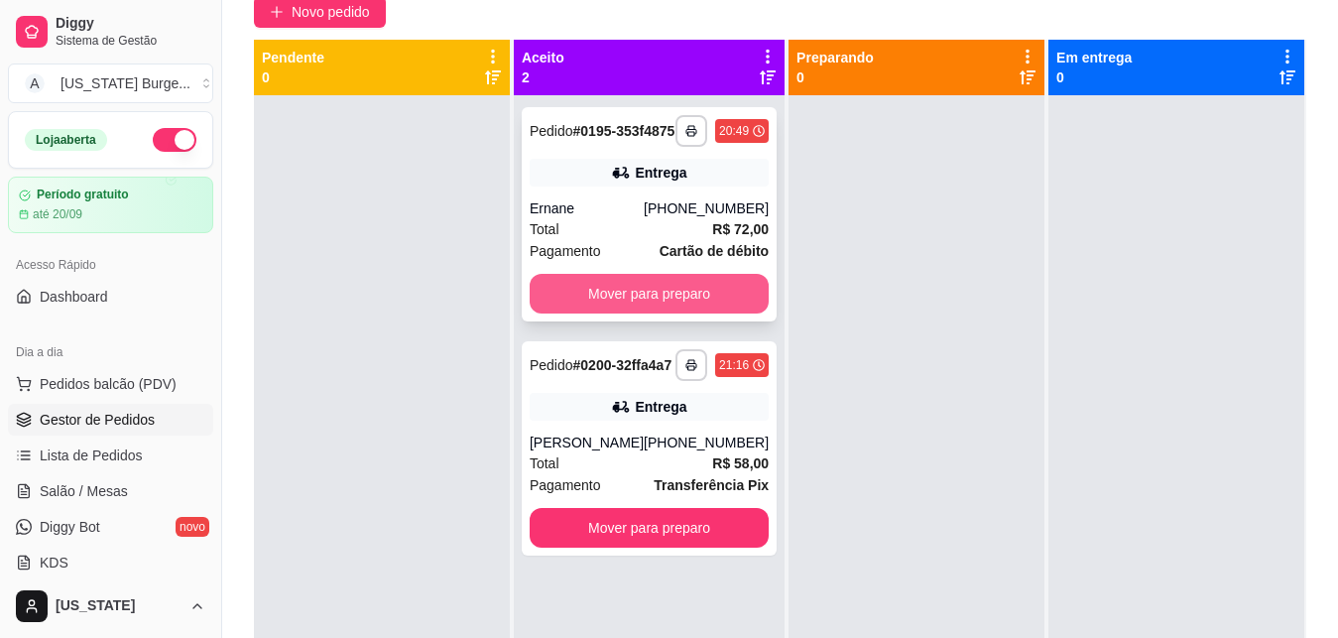
click at [581, 310] on button "Mover para preparo" at bounding box center [649, 294] width 239 height 40
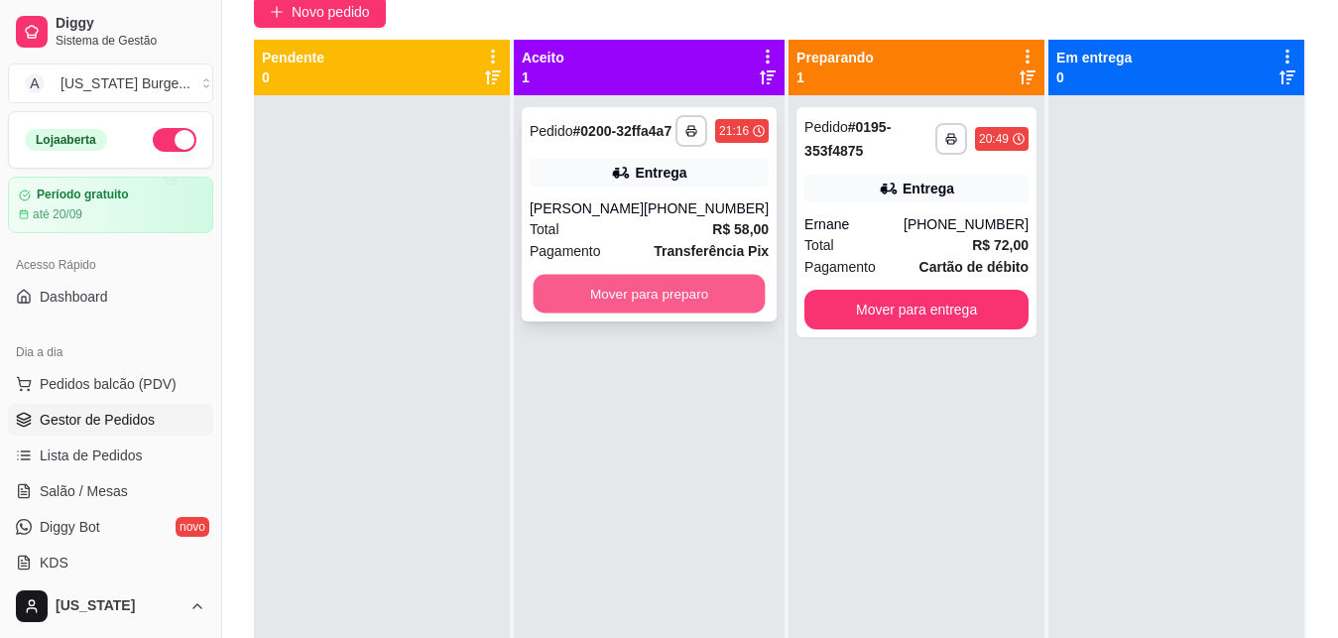
click at [590, 301] on button "Mover para preparo" at bounding box center [650, 294] width 232 height 39
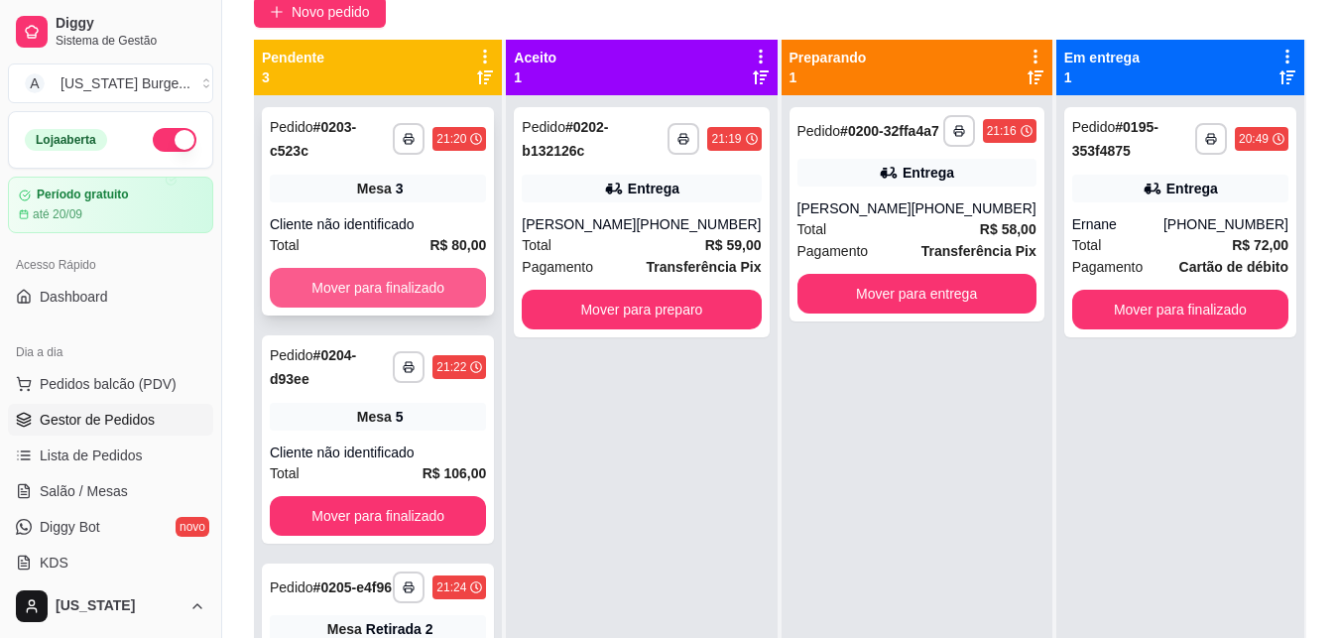
click at [438, 282] on button "Mover para finalizado" at bounding box center [378, 288] width 216 height 40
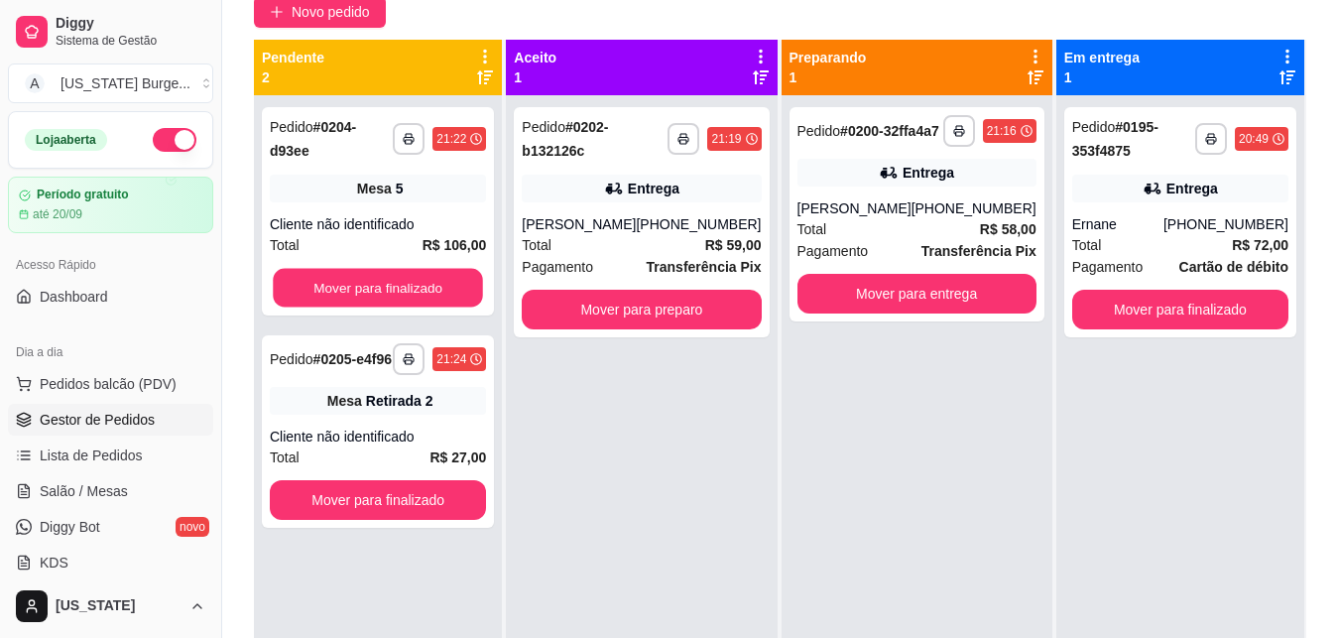
click at [438, 282] on button "Mover para finalizado" at bounding box center [378, 288] width 210 height 39
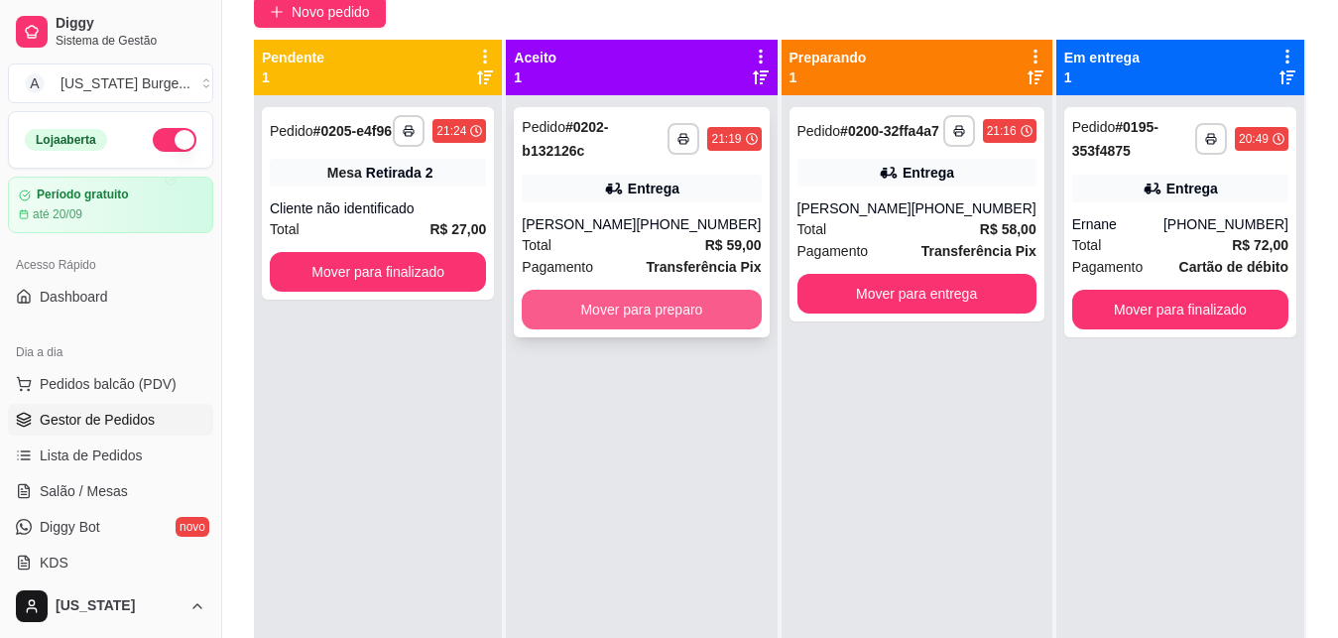
click at [586, 309] on button "Mover para preparo" at bounding box center [641, 310] width 239 height 40
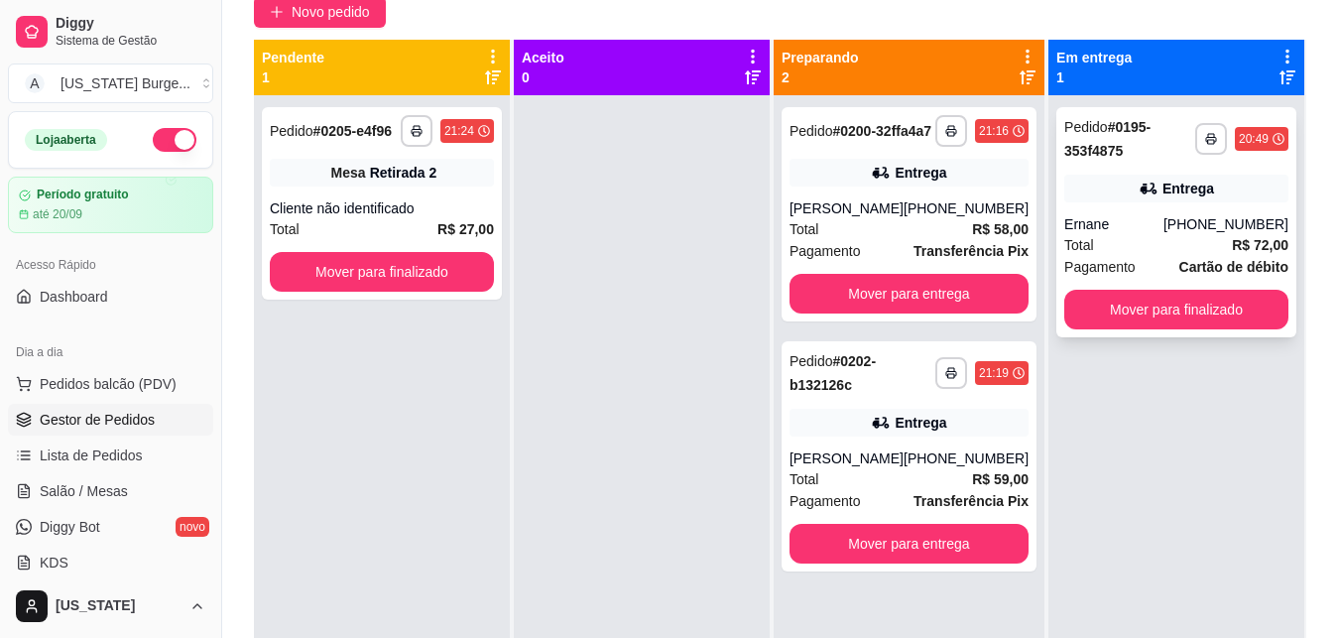
click at [1065, 233] on div "Ernane" at bounding box center [1113, 224] width 99 height 20
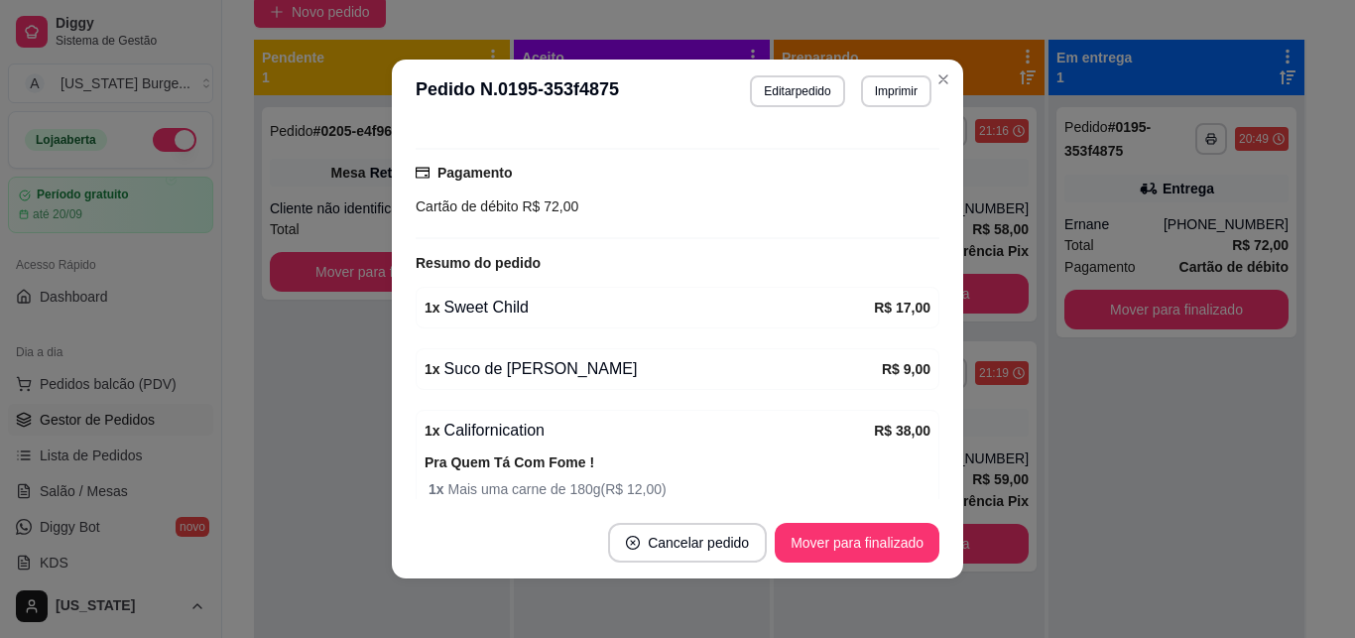
scroll to position [266, 0]
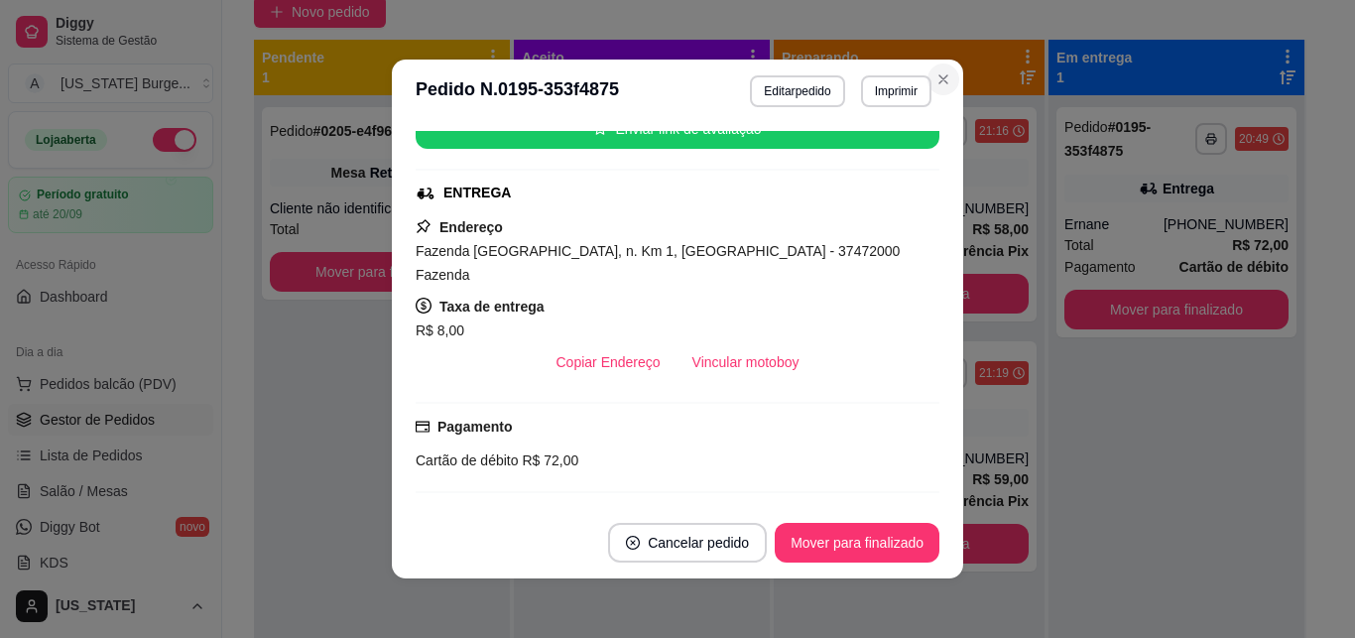
drag, startPoint x: 927, startPoint y: 103, endPoint x: 933, endPoint y: 85, distance: 18.8
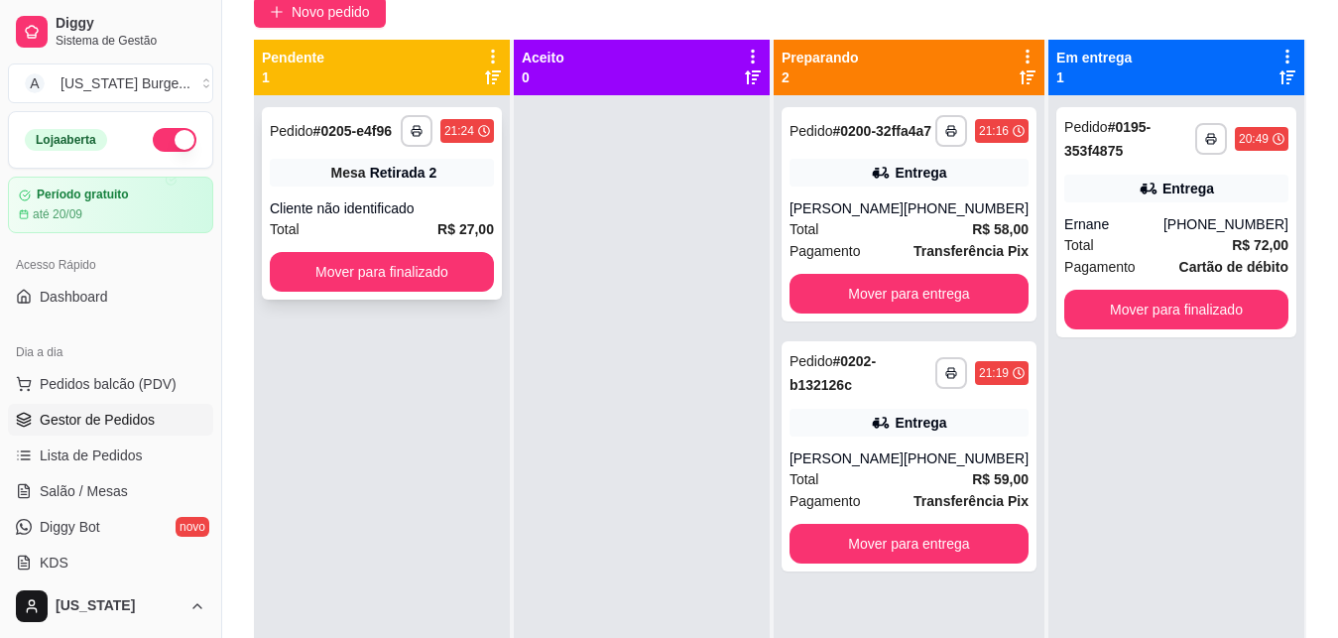
click at [468, 180] on div "Mesa Retirada 2" at bounding box center [382, 173] width 224 height 28
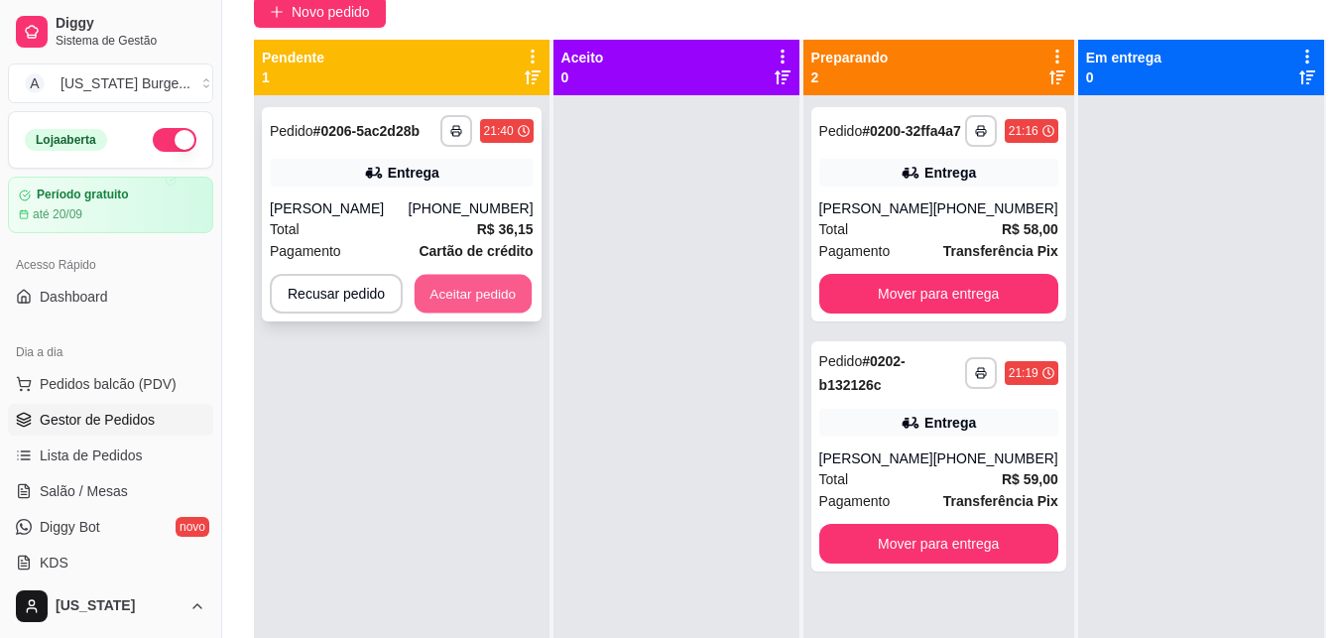
click at [489, 312] on button "Aceitar pedido" at bounding box center [473, 294] width 117 height 39
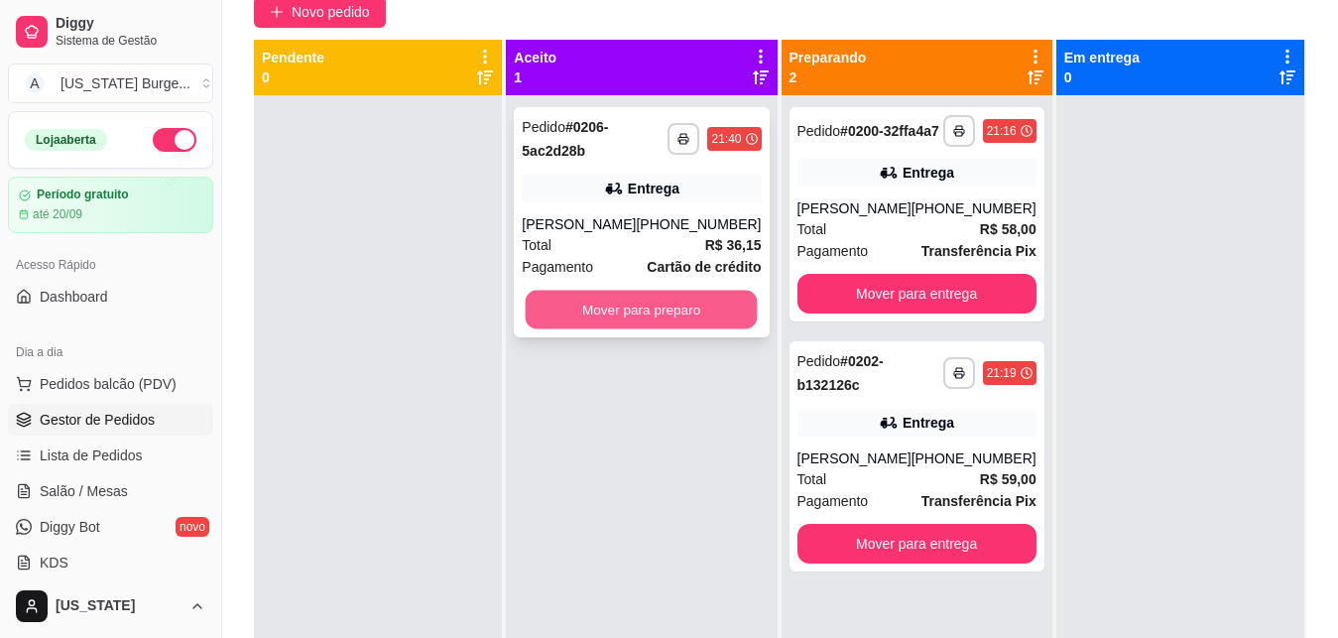
click at [659, 323] on button "Mover para preparo" at bounding box center [642, 310] width 232 height 39
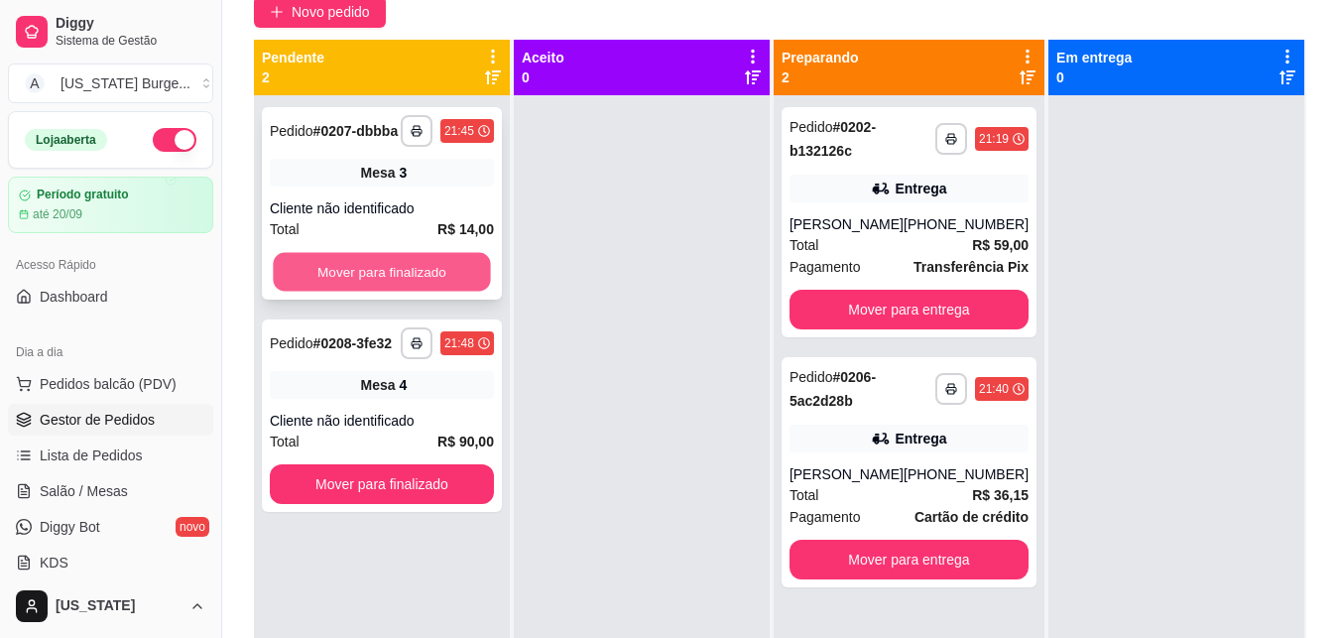
click at [443, 286] on button "Mover para finalizado" at bounding box center [381, 272] width 217 height 39
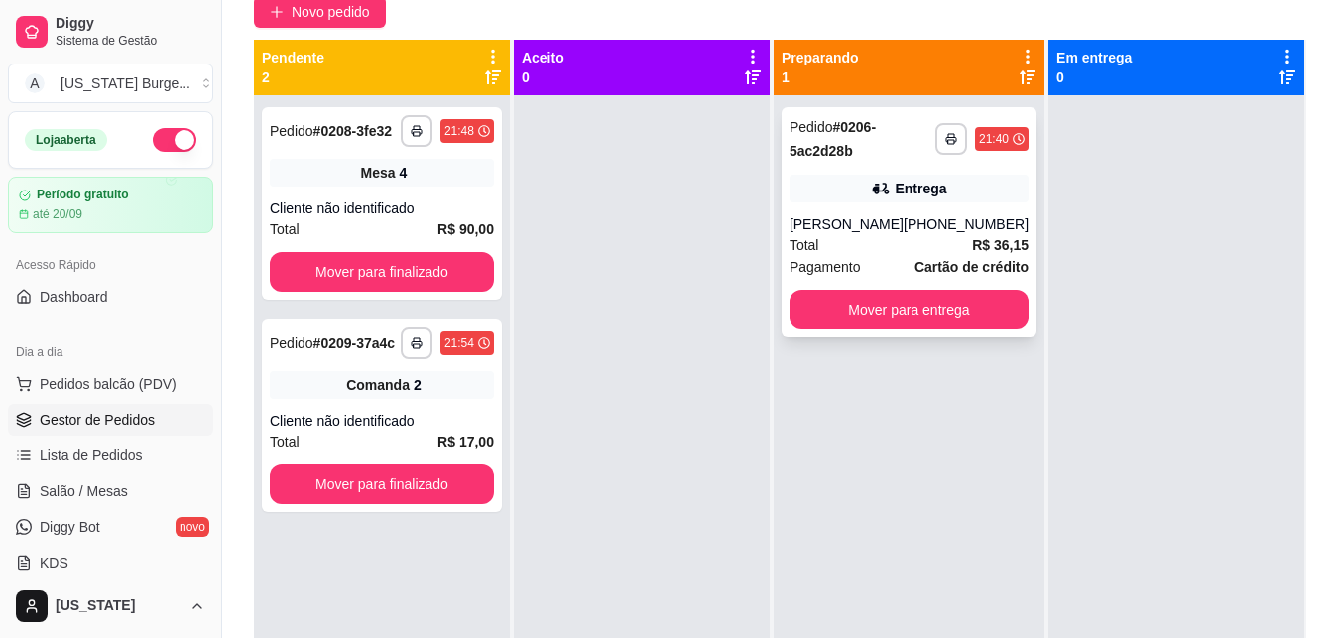
click at [842, 234] on div "[PERSON_NAME]" at bounding box center [847, 224] width 114 height 20
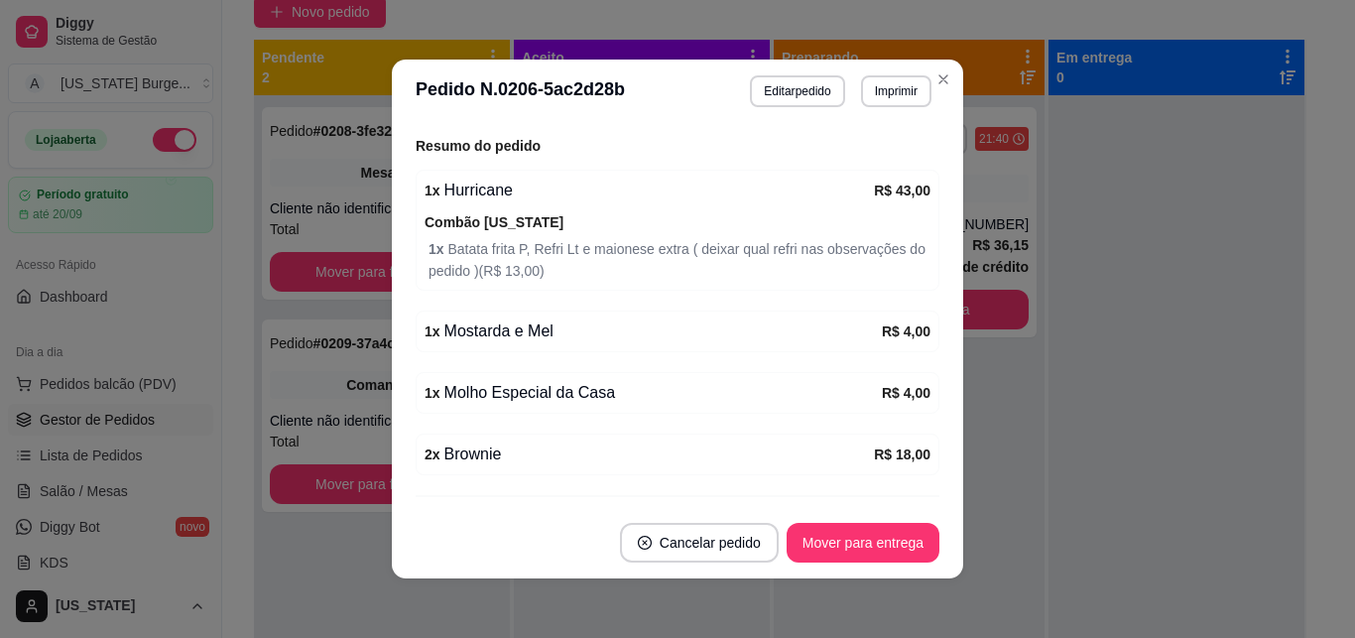
scroll to position [720, 0]
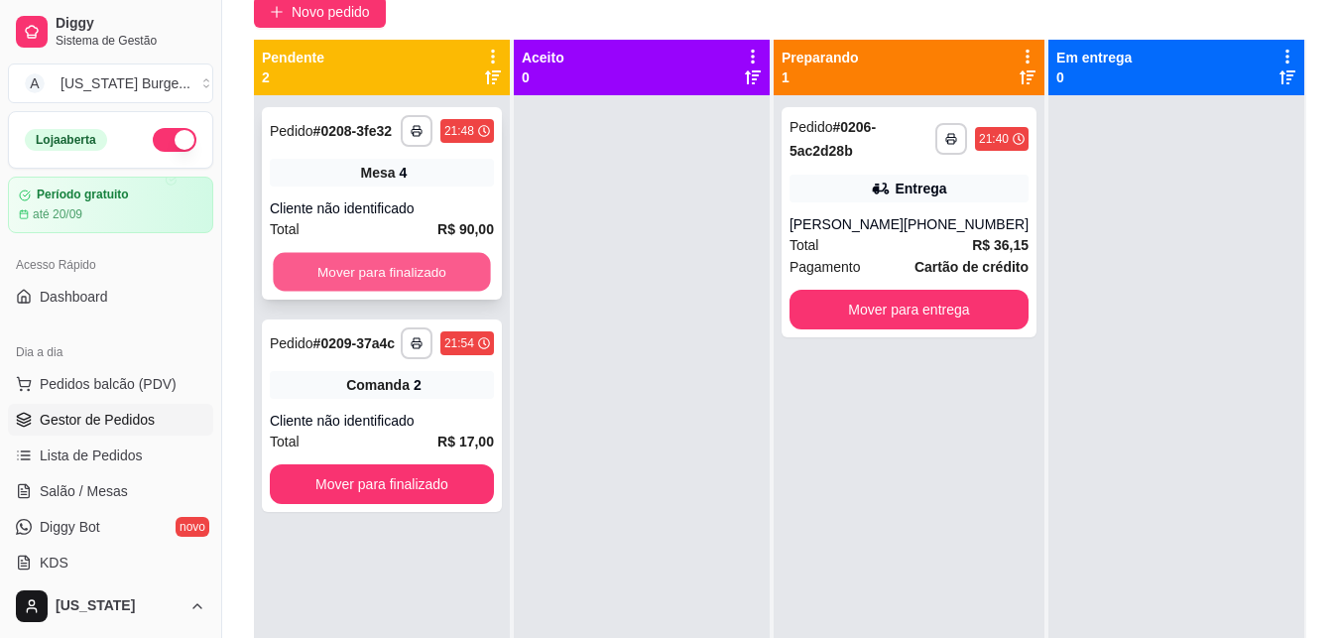
click at [354, 281] on button "Mover para finalizado" at bounding box center [381, 272] width 217 height 39
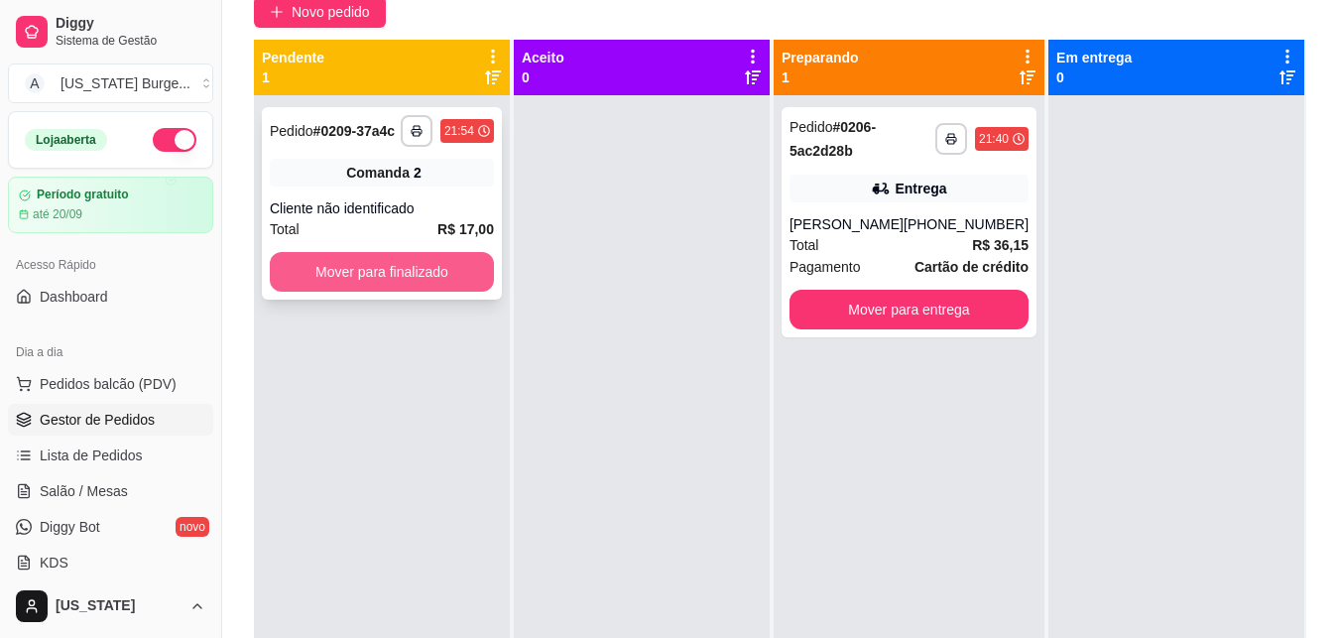
click at [359, 278] on button "Mover para finalizado" at bounding box center [382, 272] width 224 height 40
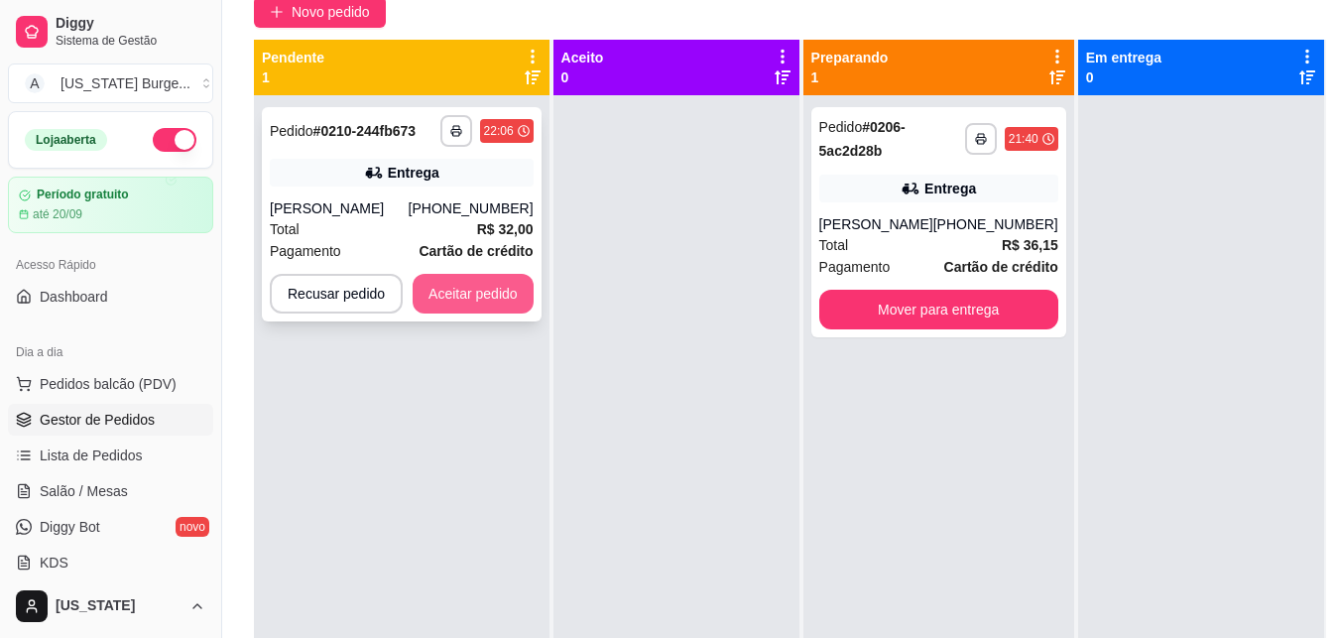
click at [448, 292] on button "Aceitar pedido" at bounding box center [473, 294] width 121 height 40
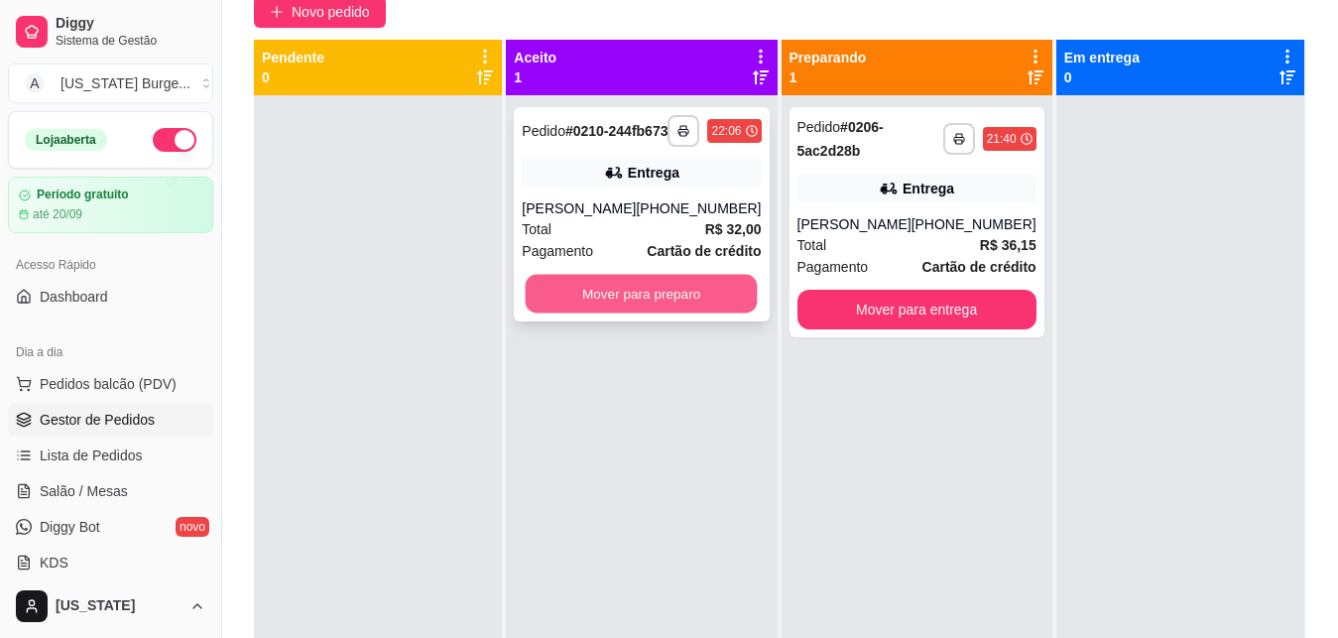
click at [639, 313] on button "Mover para preparo" at bounding box center [642, 294] width 232 height 39
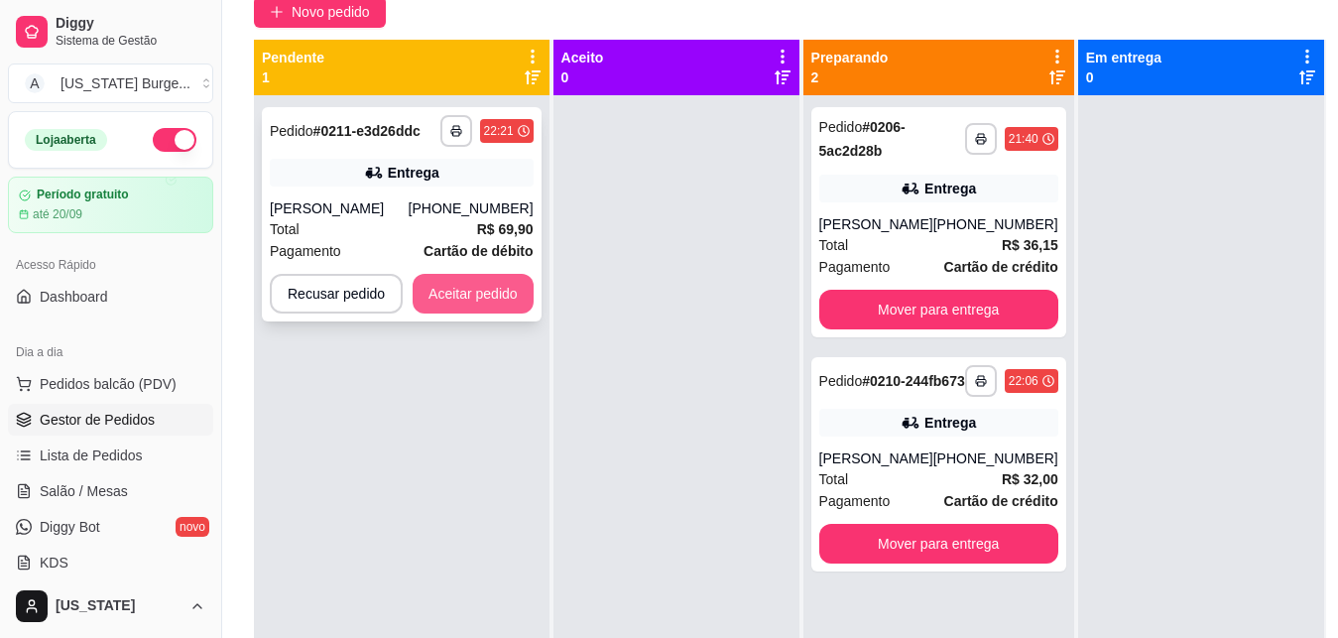
click at [482, 295] on button "Aceitar pedido" at bounding box center [473, 294] width 121 height 40
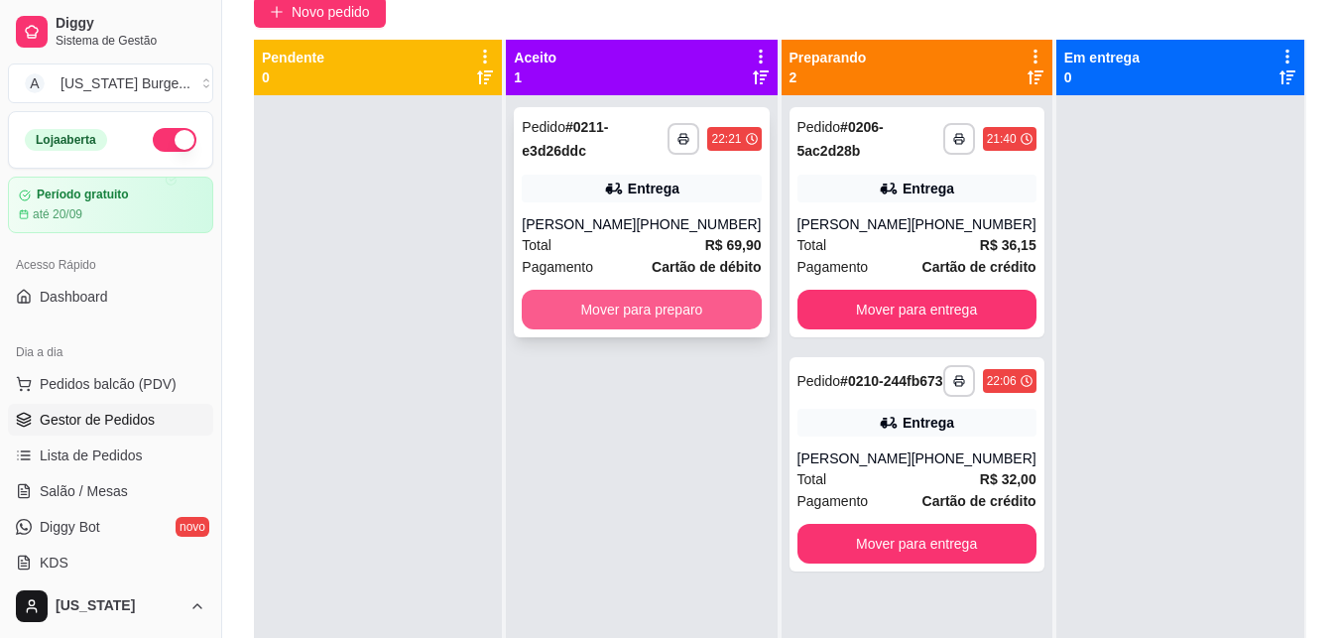
click at [583, 305] on button "Mover para preparo" at bounding box center [641, 310] width 239 height 40
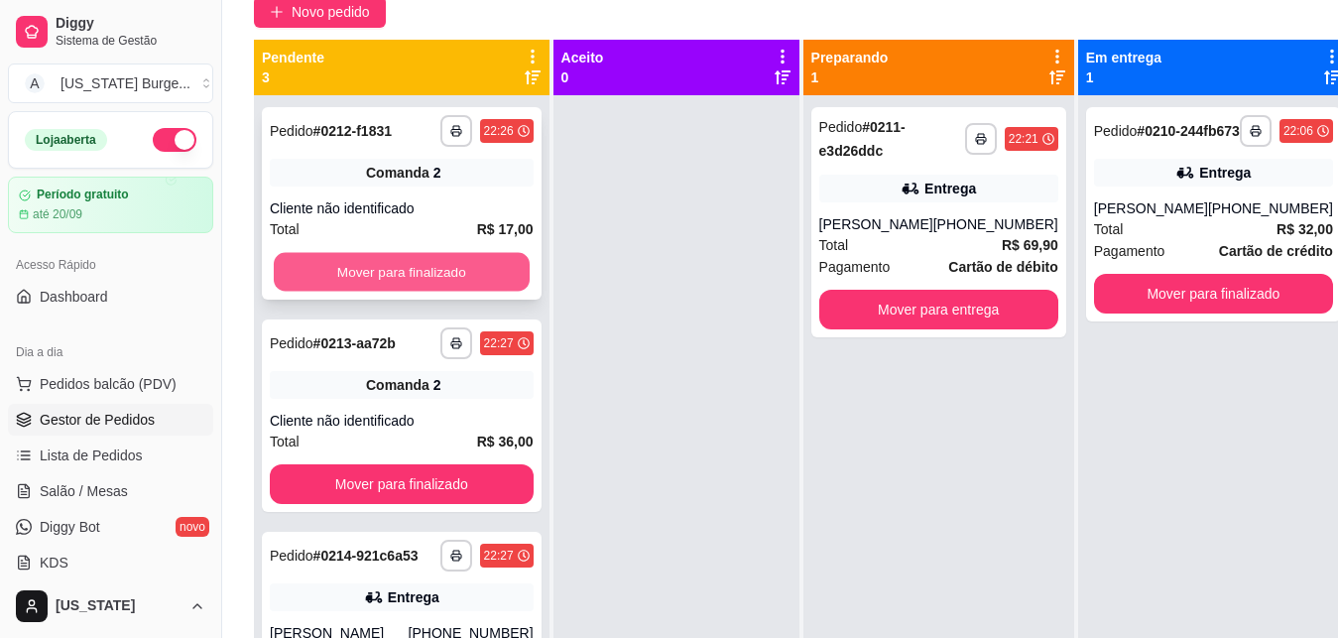
click at [457, 288] on button "Mover para finalizado" at bounding box center [402, 272] width 256 height 39
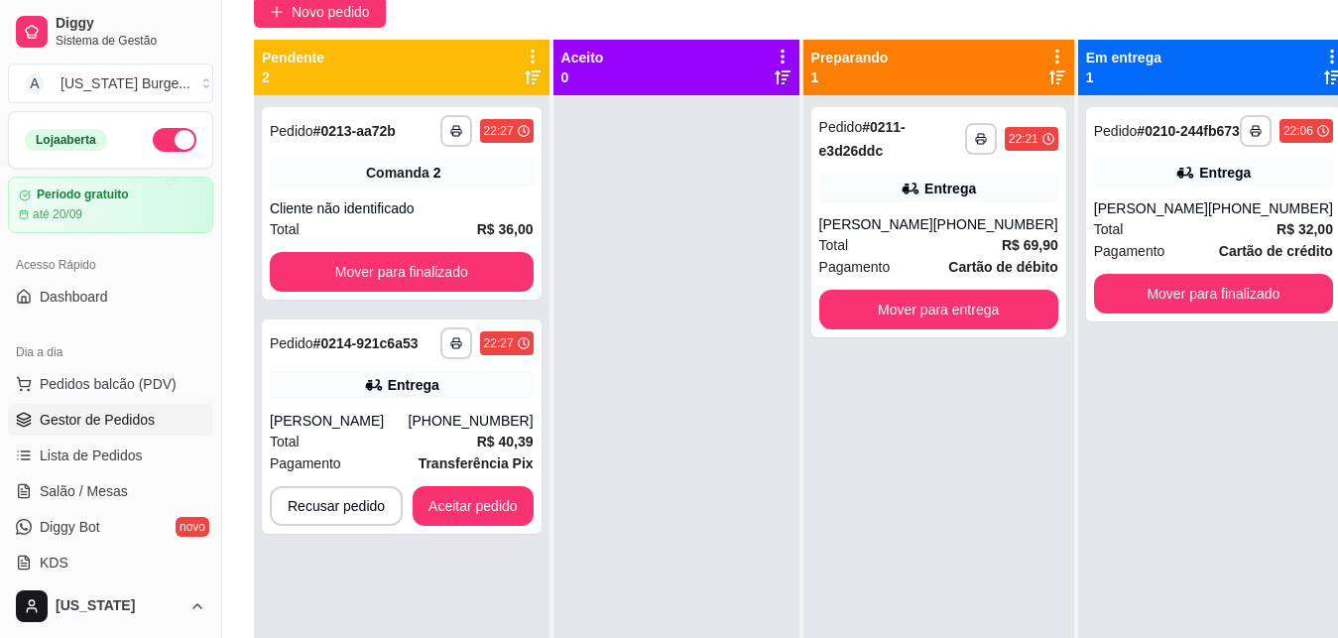
click at [457, 288] on button "Mover para finalizado" at bounding box center [402, 272] width 264 height 40
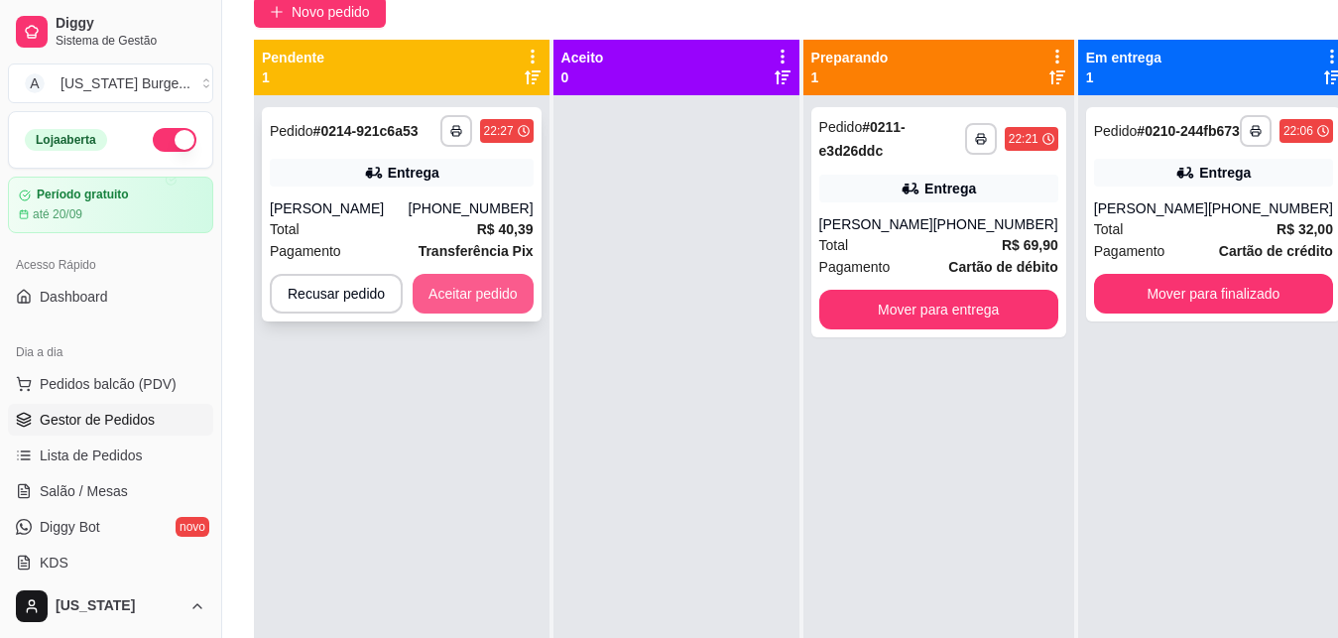
click at [464, 297] on button "Aceitar pedido" at bounding box center [473, 294] width 121 height 40
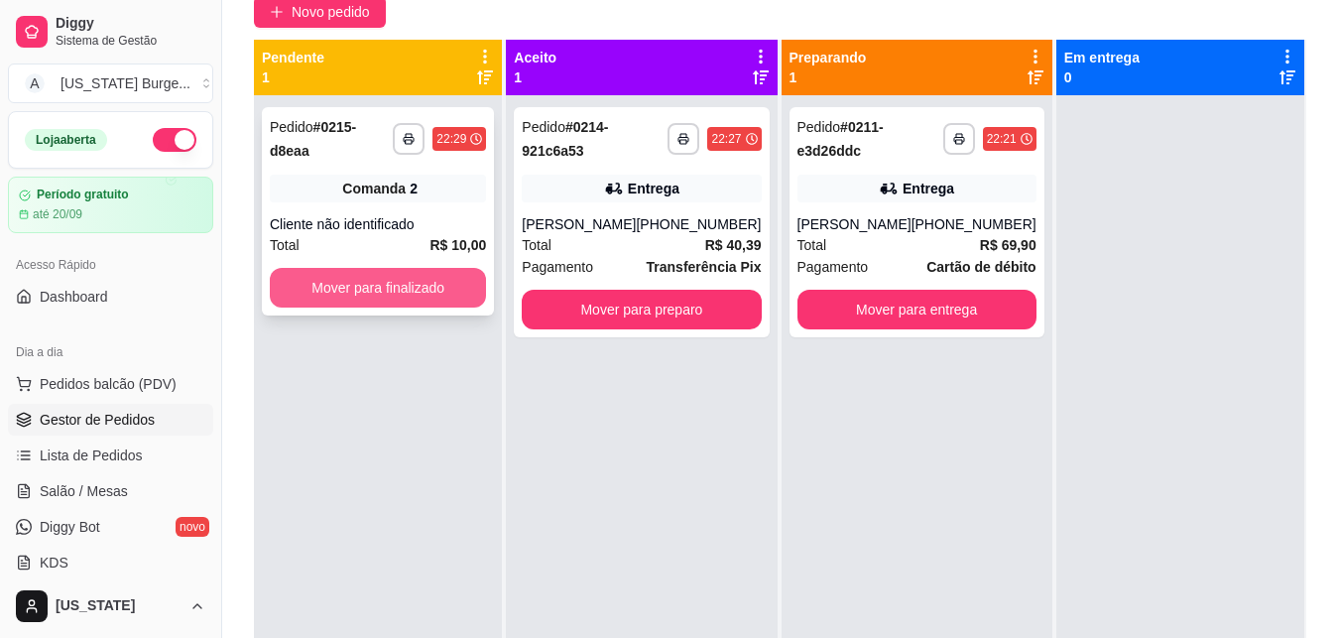
click at [421, 273] on button "Mover para finalizado" at bounding box center [378, 288] width 216 height 40
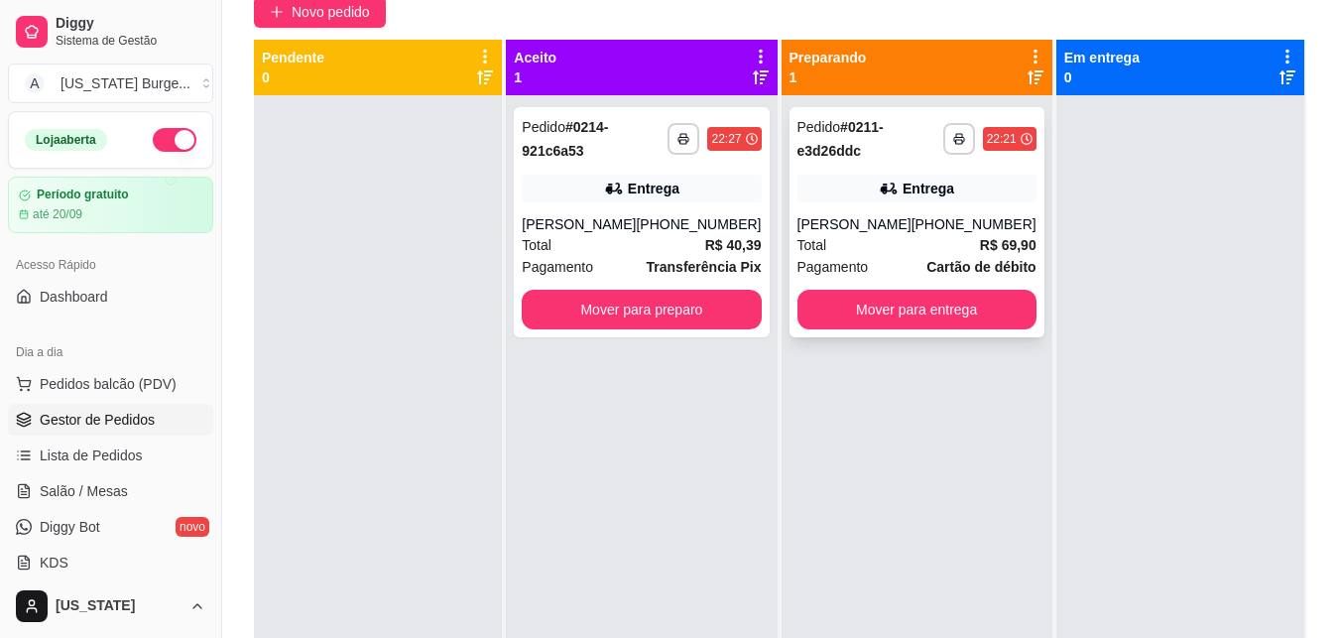
click at [814, 210] on div "**********" at bounding box center [917, 222] width 255 height 230
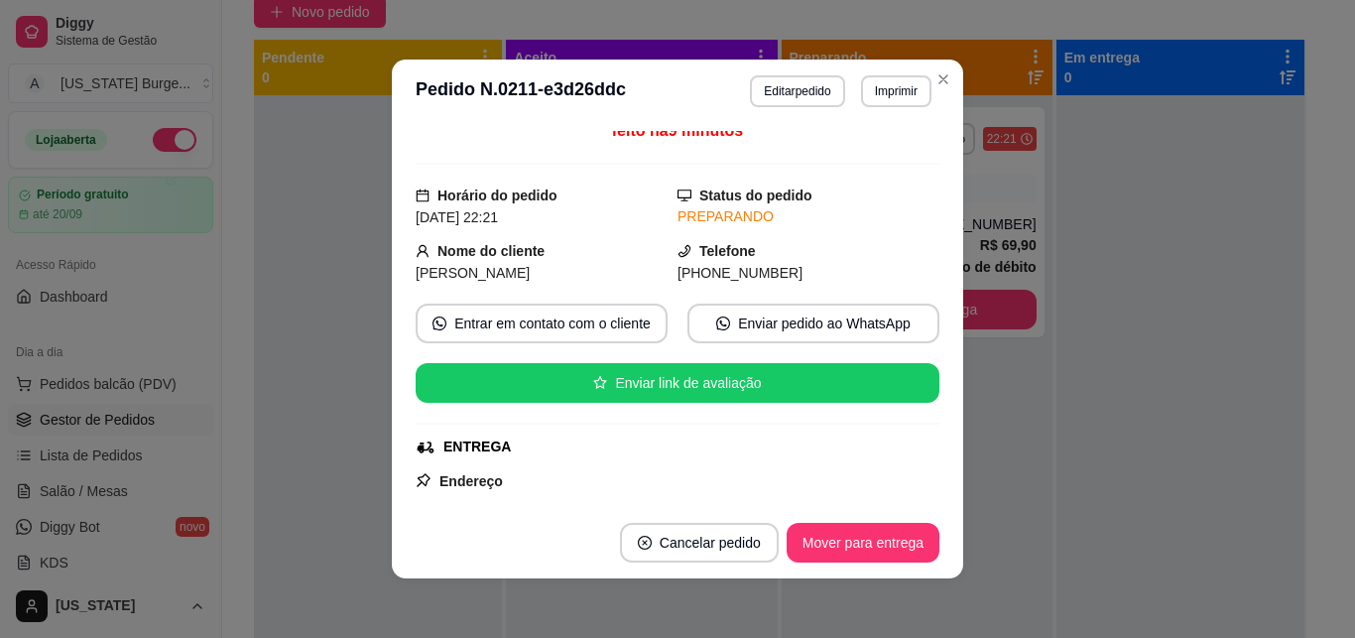
scroll to position [2, 0]
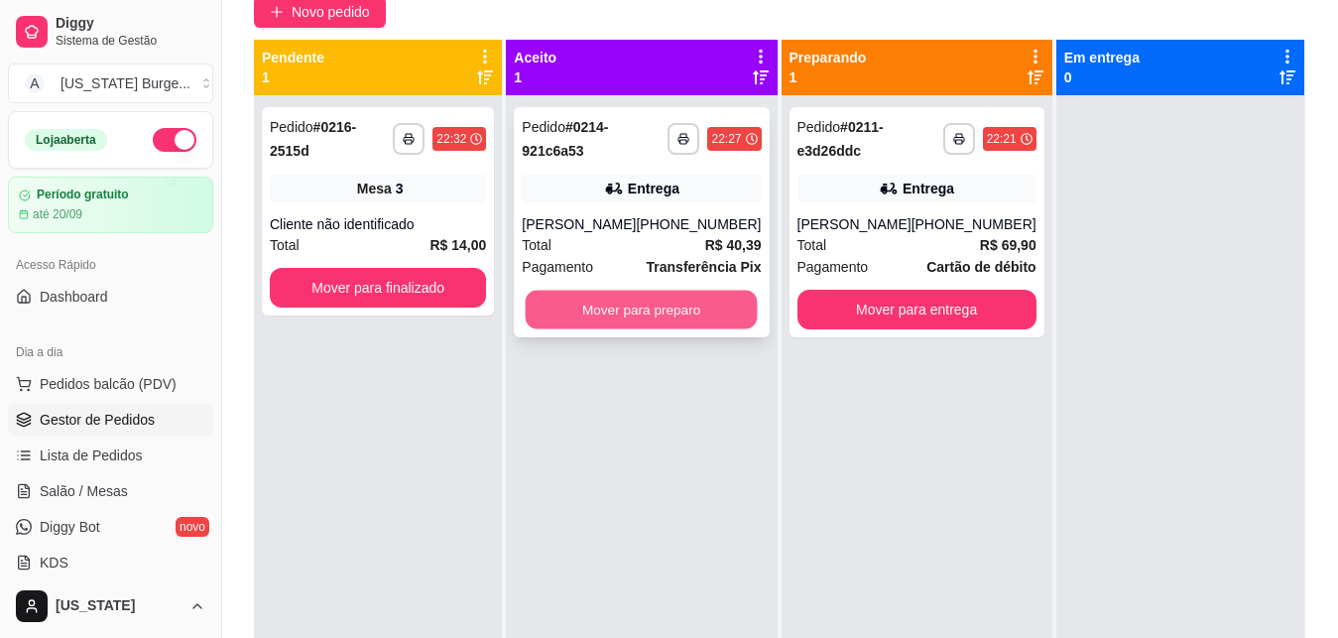
click at [651, 312] on button "Mover para preparo" at bounding box center [642, 310] width 232 height 39
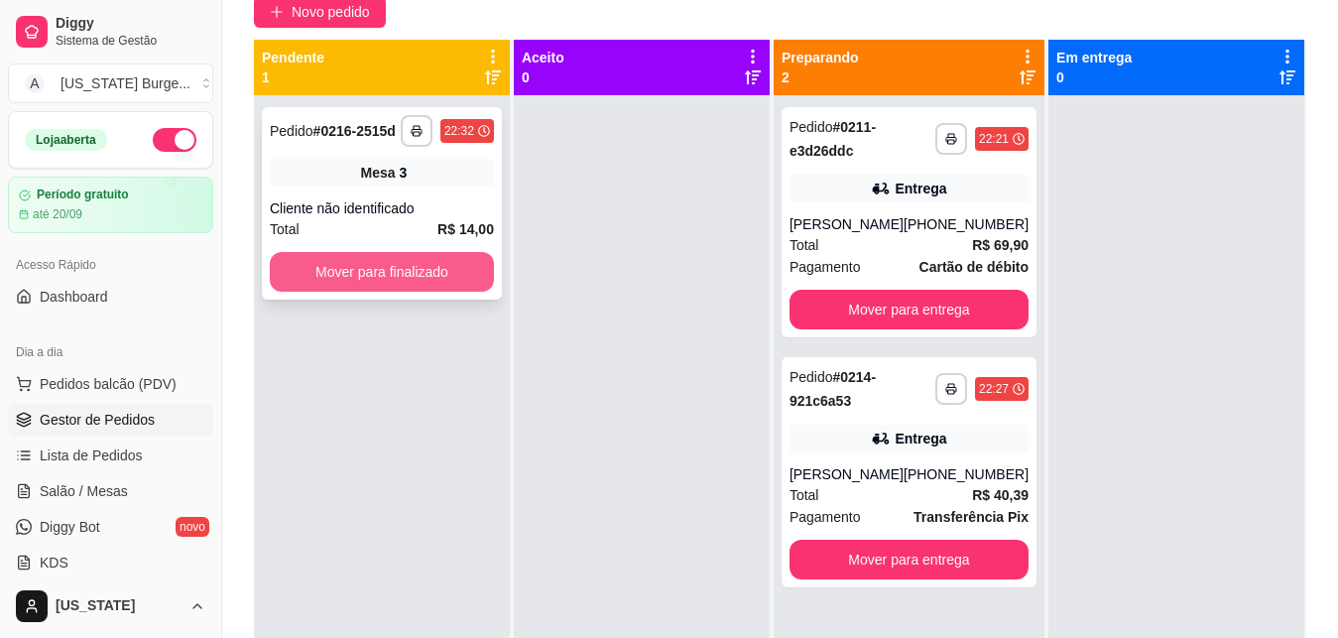
click at [390, 268] on button "Mover para finalizado" at bounding box center [382, 272] width 224 height 40
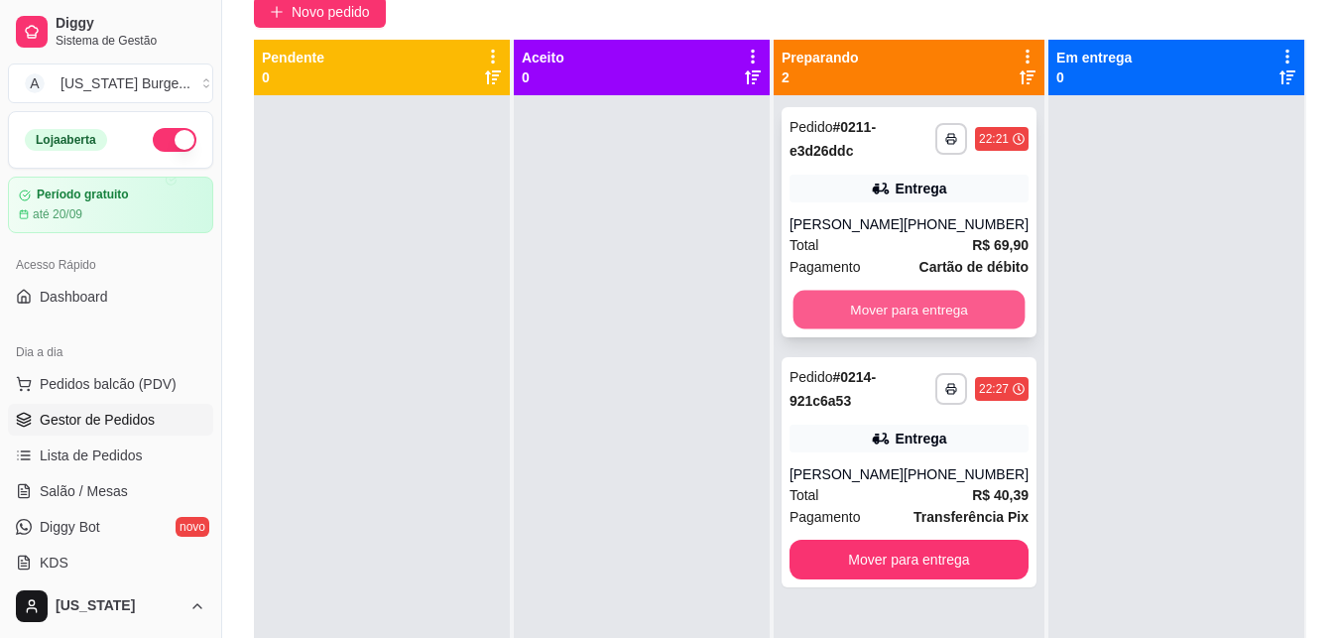
click at [833, 295] on button "Mover para entrega" at bounding box center [909, 310] width 232 height 39
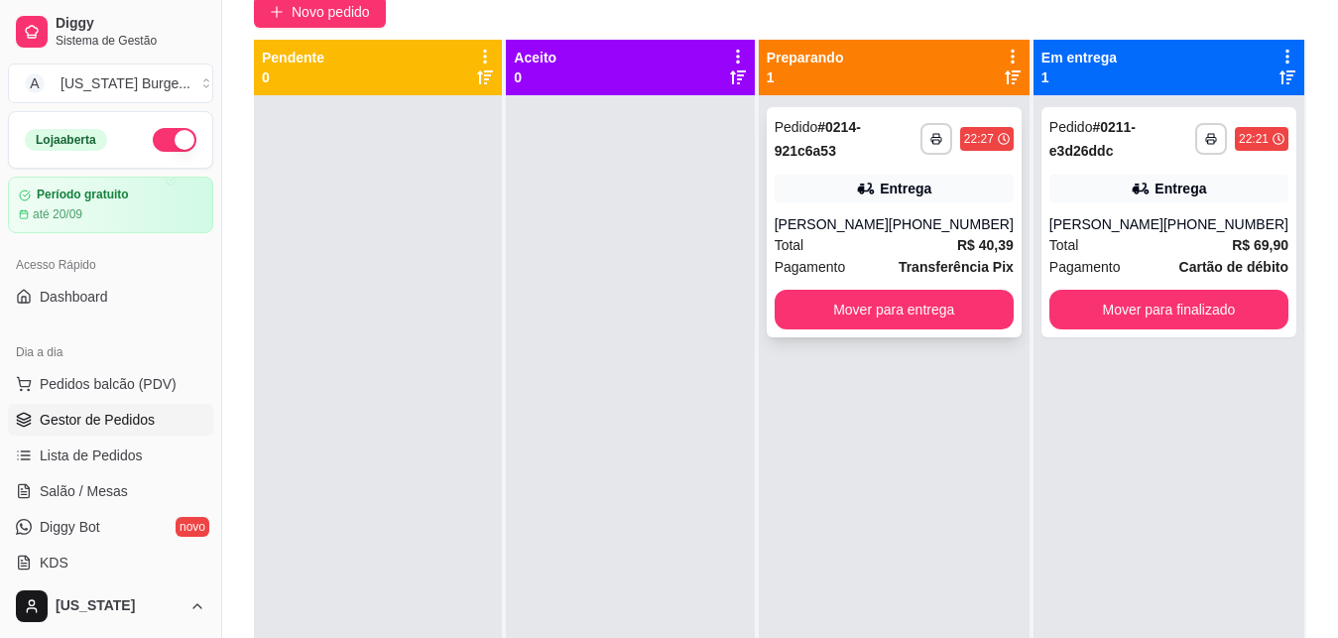
click at [847, 254] on div "Total R$ 40,39" at bounding box center [894, 245] width 239 height 22
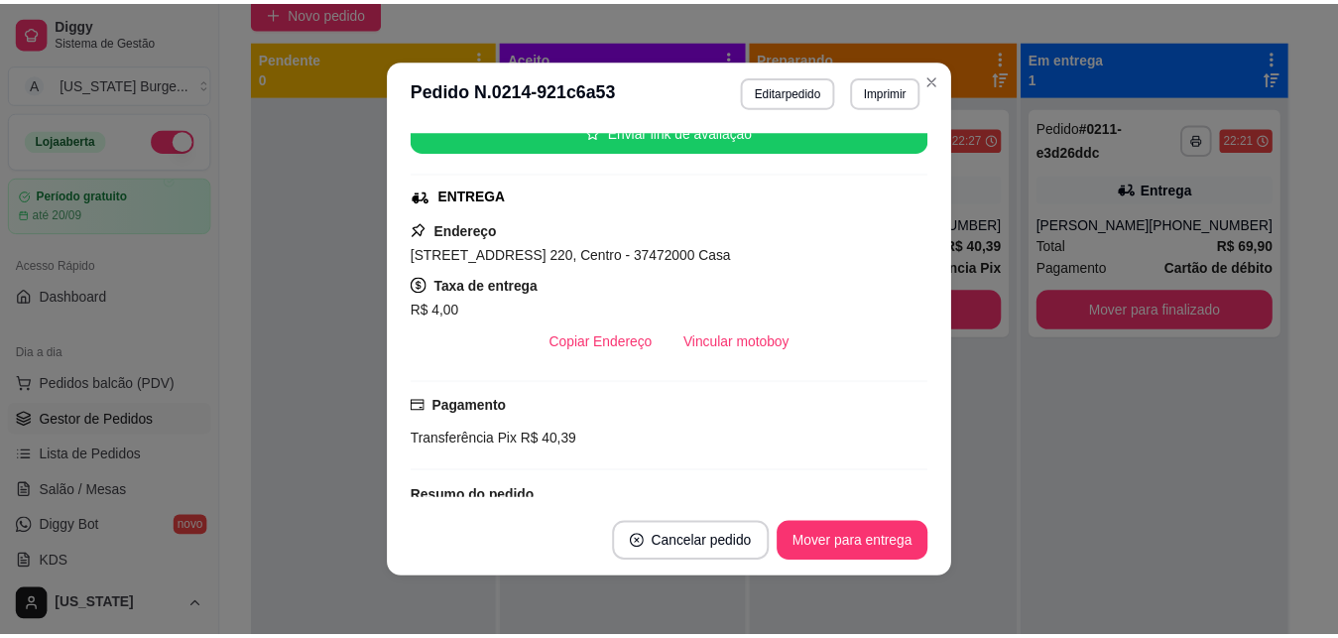
scroll to position [530, 0]
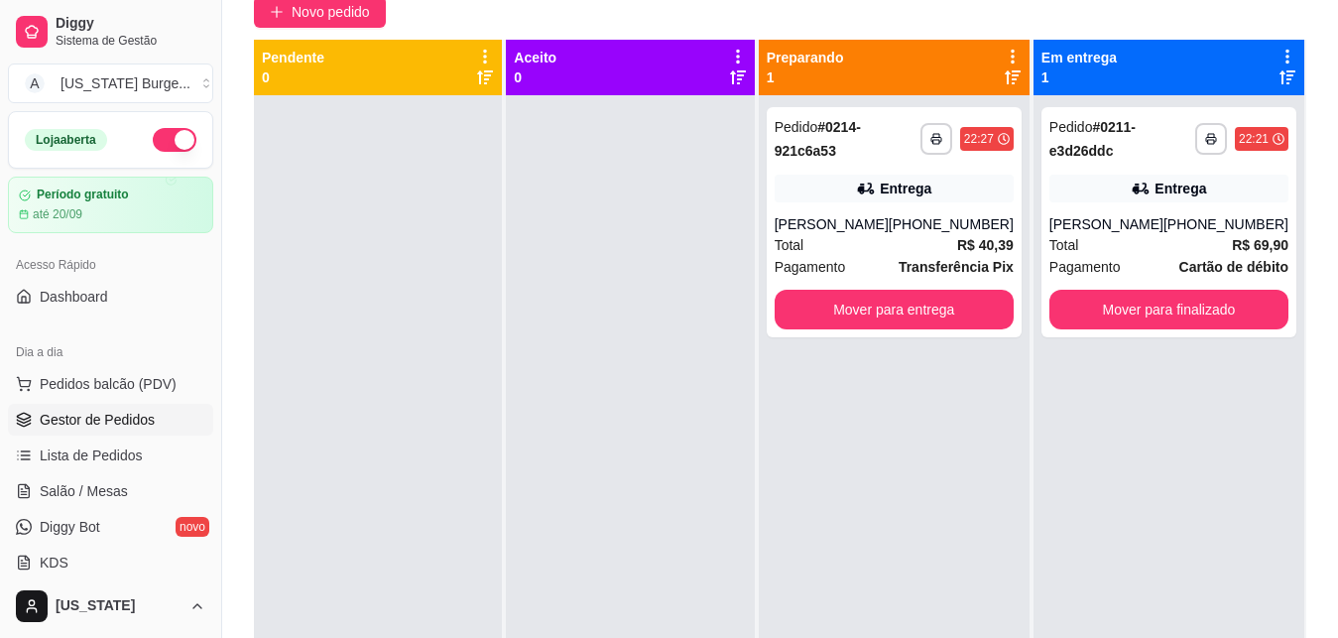
click at [938, 79] on div "Preparando 1" at bounding box center [894, 68] width 255 height 40
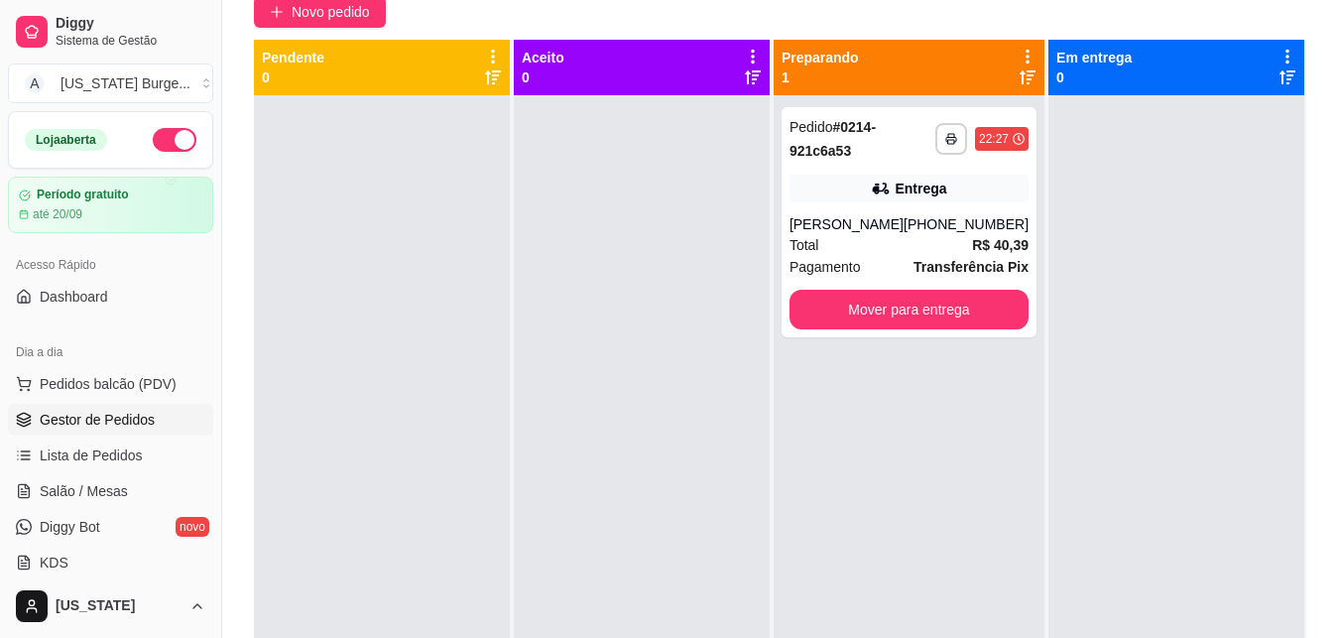
click at [153, 136] on button "button" at bounding box center [175, 140] width 44 height 24
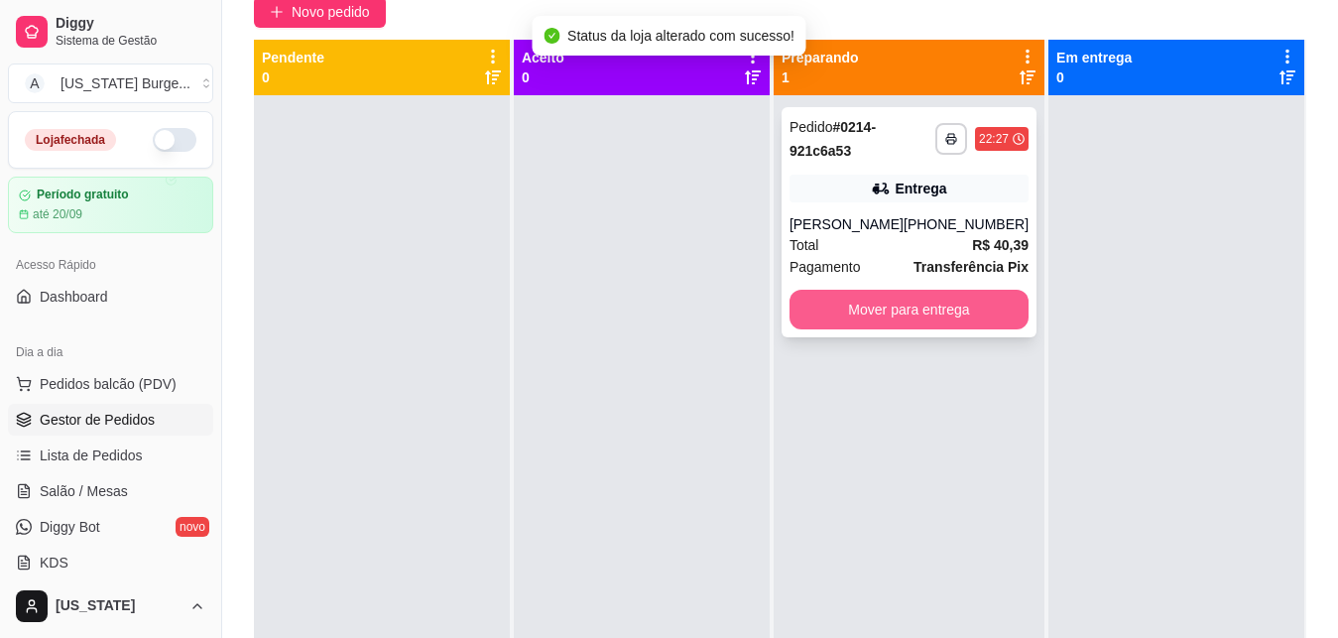
click at [858, 316] on button "Mover para entrega" at bounding box center [909, 310] width 239 height 40
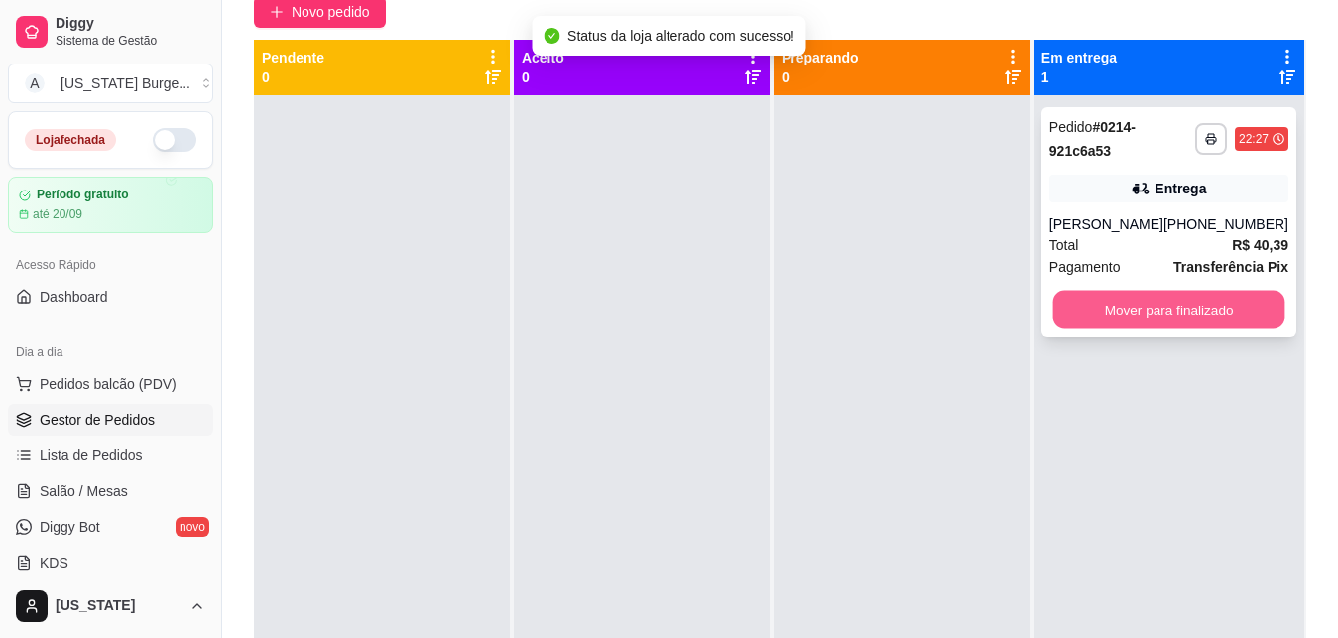
click at [1122, 315] on button "Mover para finalizado" at bounding box center [1168, 310] width 232 height 39
